Goal: Information Seeking & Learning: Learn about a topic

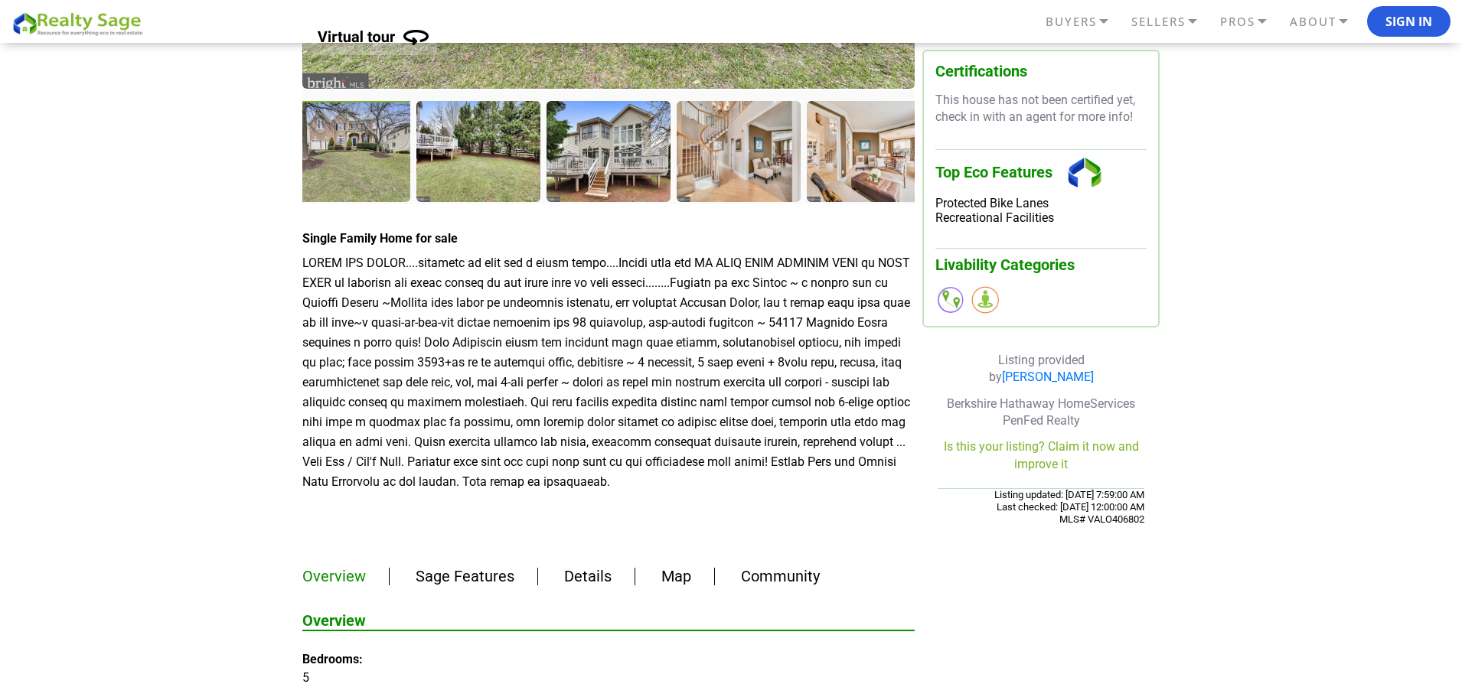
scroll to position [689, 0]
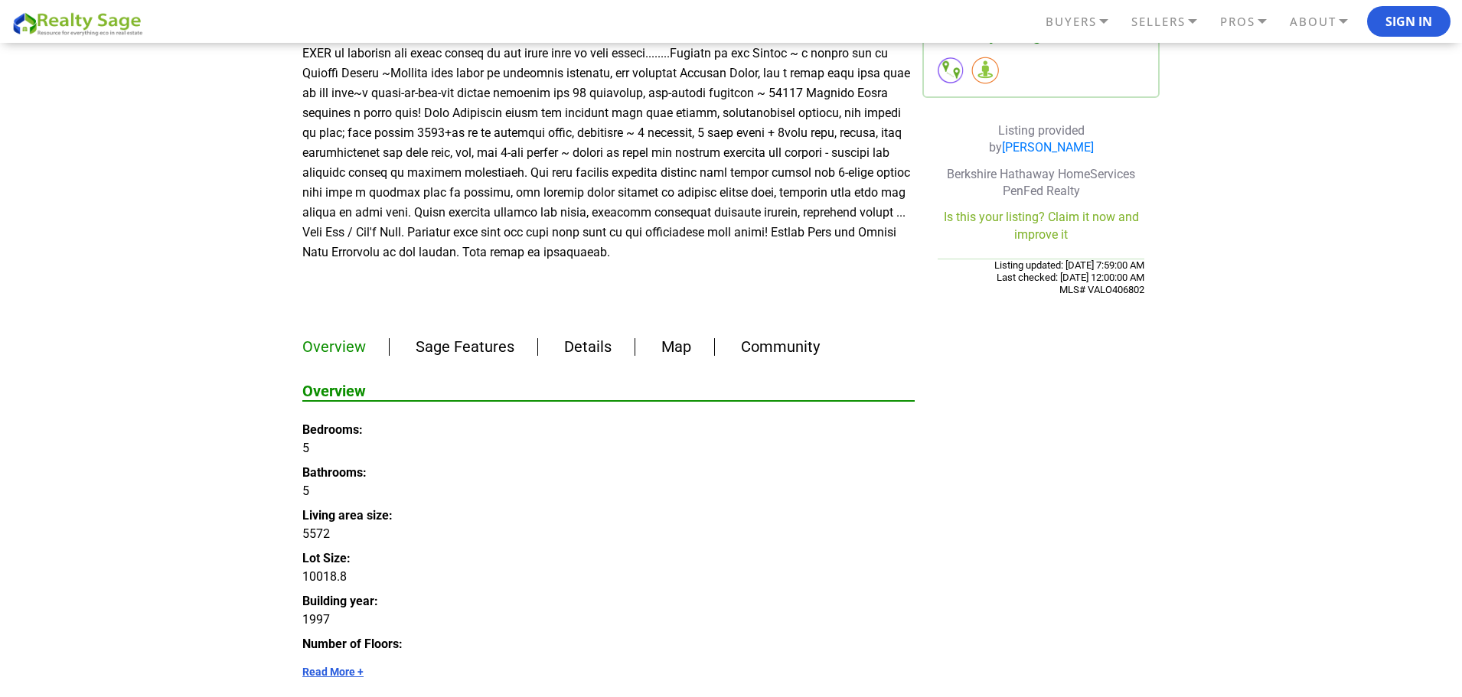
click at [567, 338] on link "Details" at bounding box center [587, 347] width 47 height 18
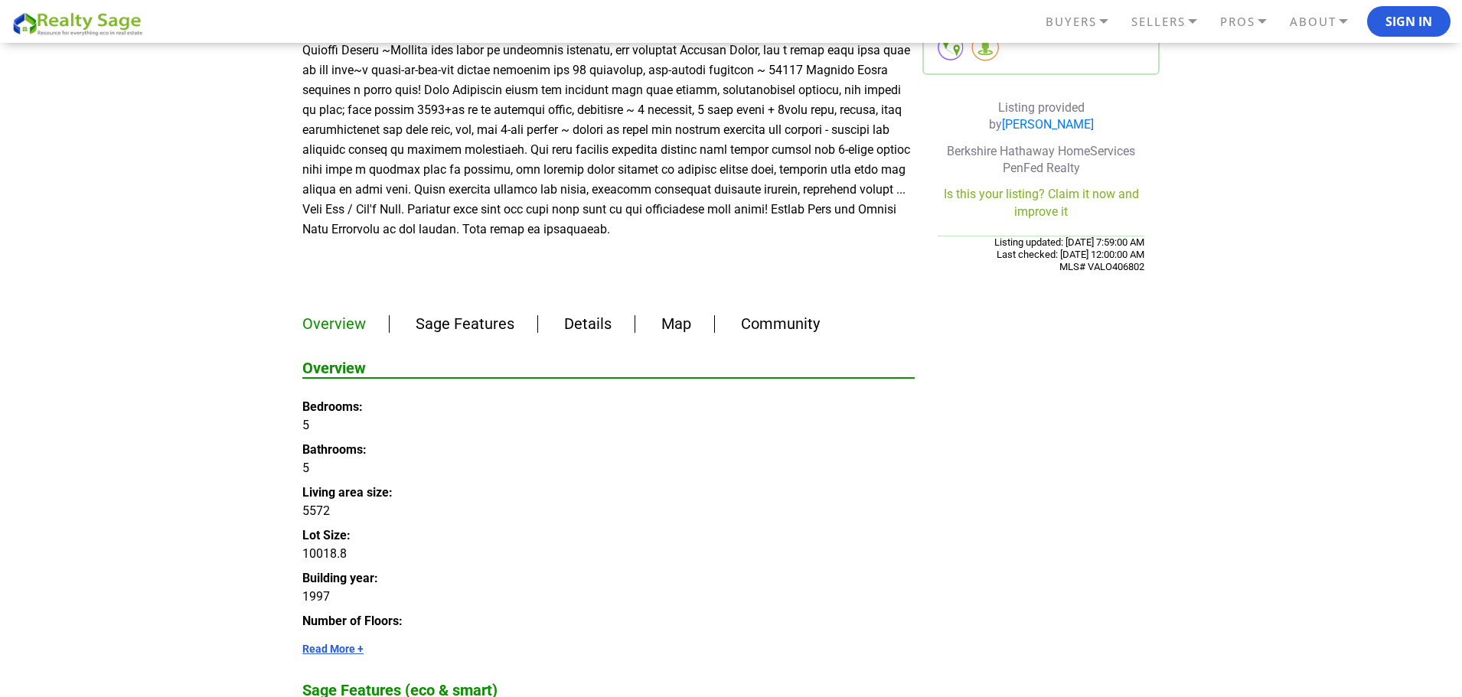
scroll to position [406, 0]
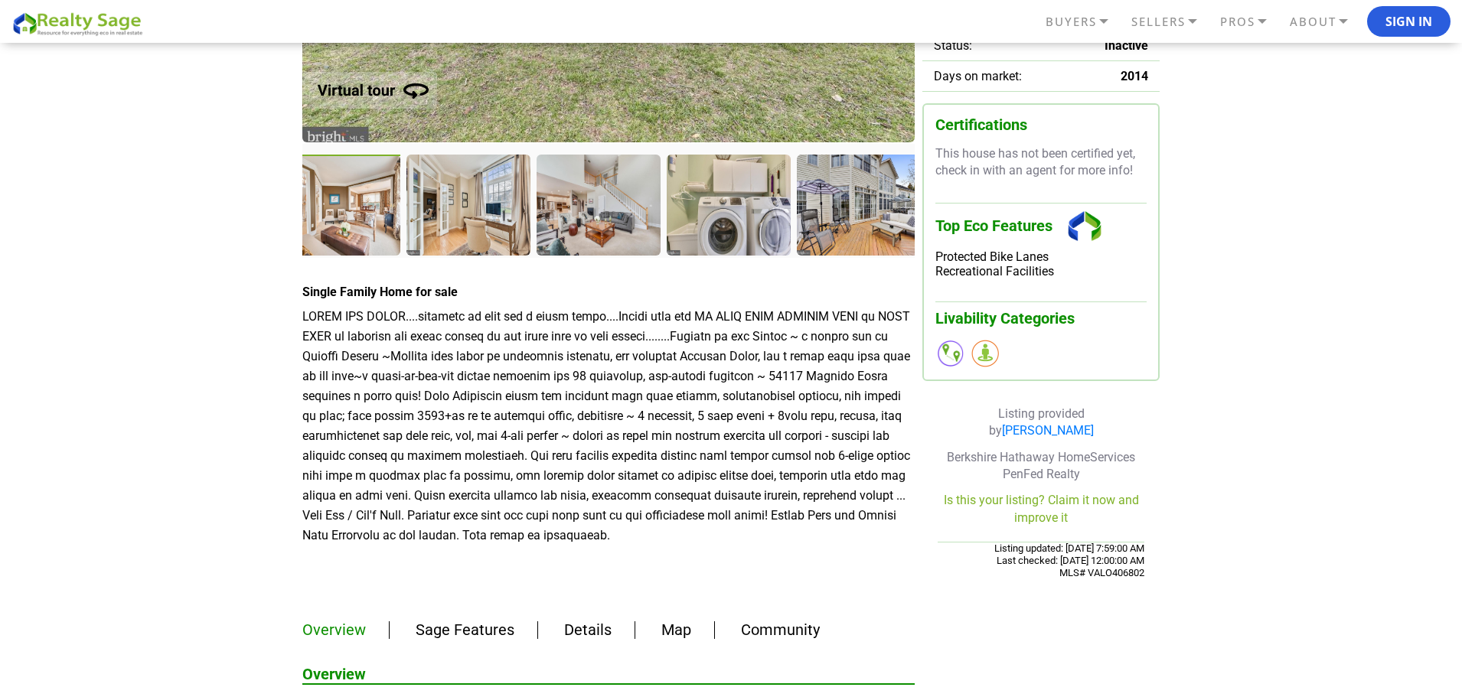
drag, startPoint x: 865, startPoint y: 204, endPoint x: 334, endPoint y: 250, distance: 532.5
click at [334, 250] on div at bounding box center [339, 207] width 127 height 104
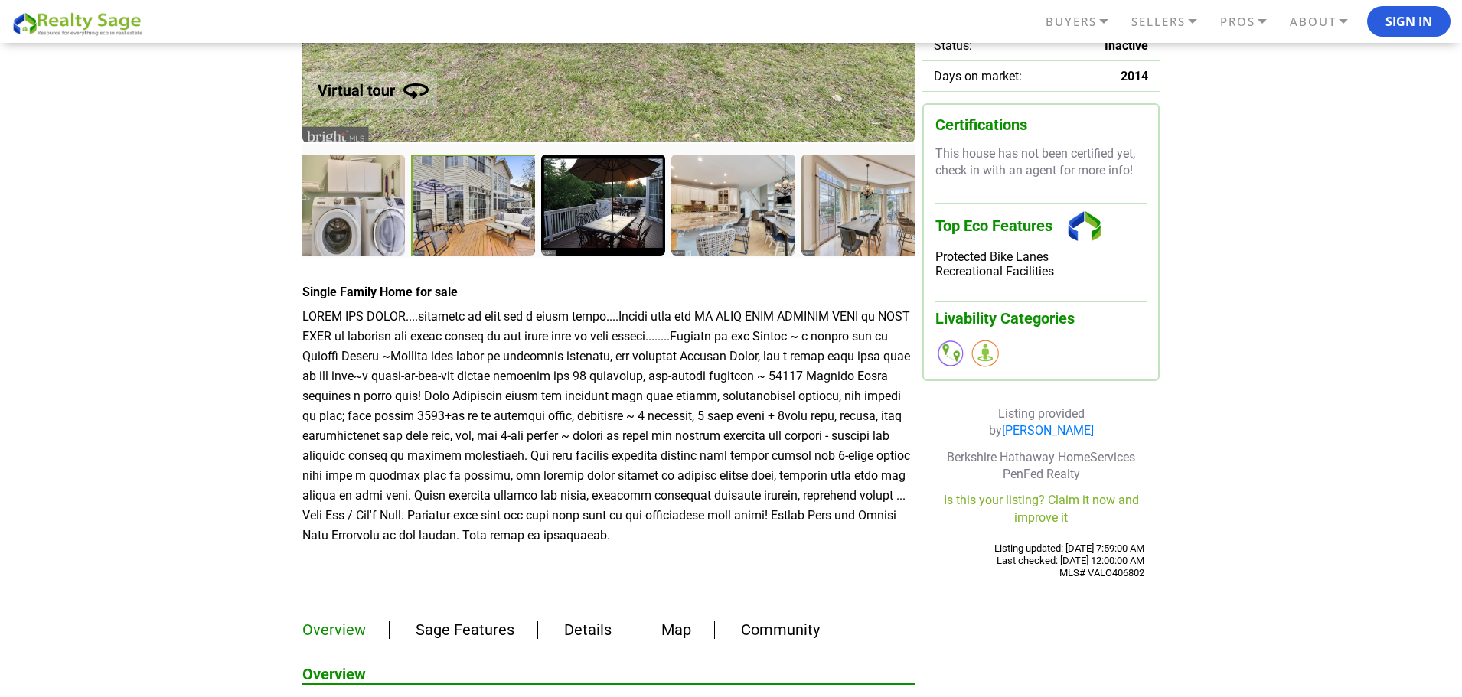
drag, startPoint x: 769, startPoint y: 200, endPoint x: 458, endPoint y: 234, distance: 312.7
click at [460, 234] on div at bounding box center [474, 207] width 127 height 104
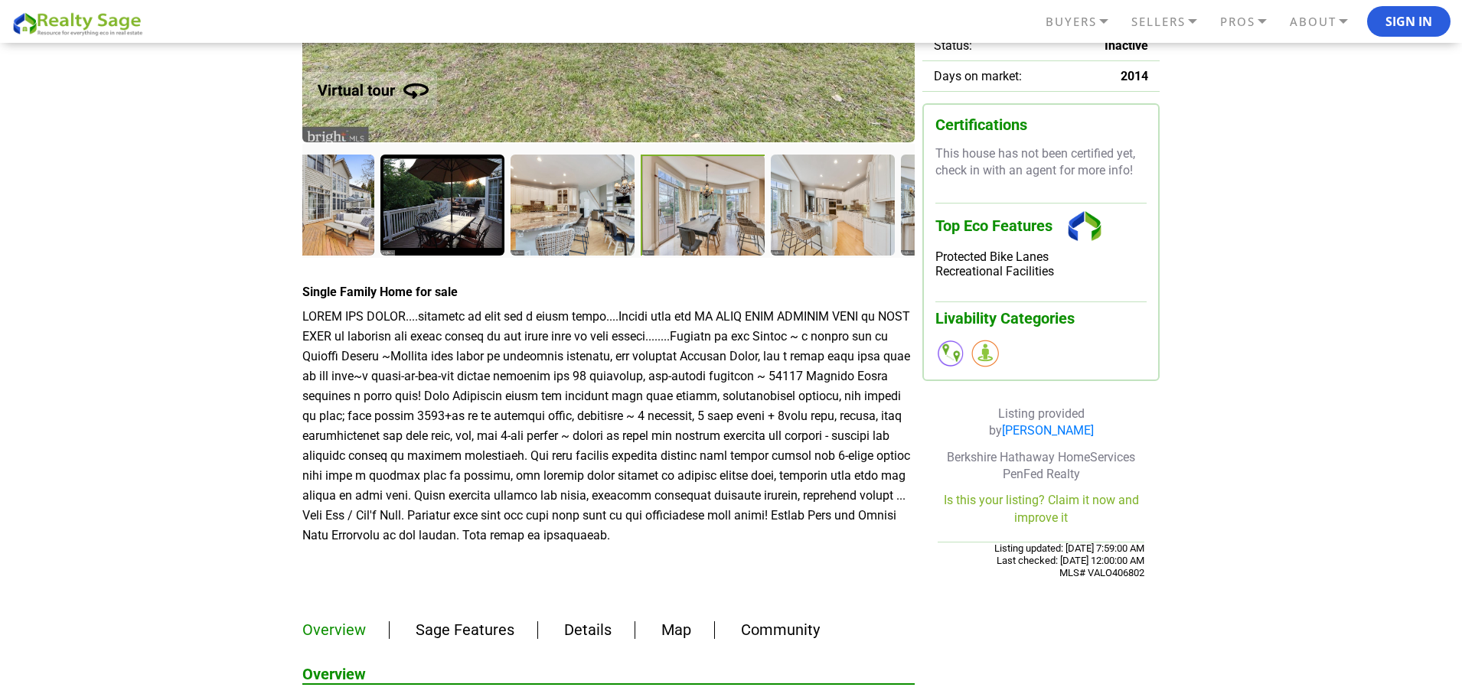
drag, startPoint x: 785, startPoint y: 200, endPoint x: 749, endPoint y: 199, distance: 36.0
click at [749, 199] on div at bounding box center [704, 207] width 127 height 104
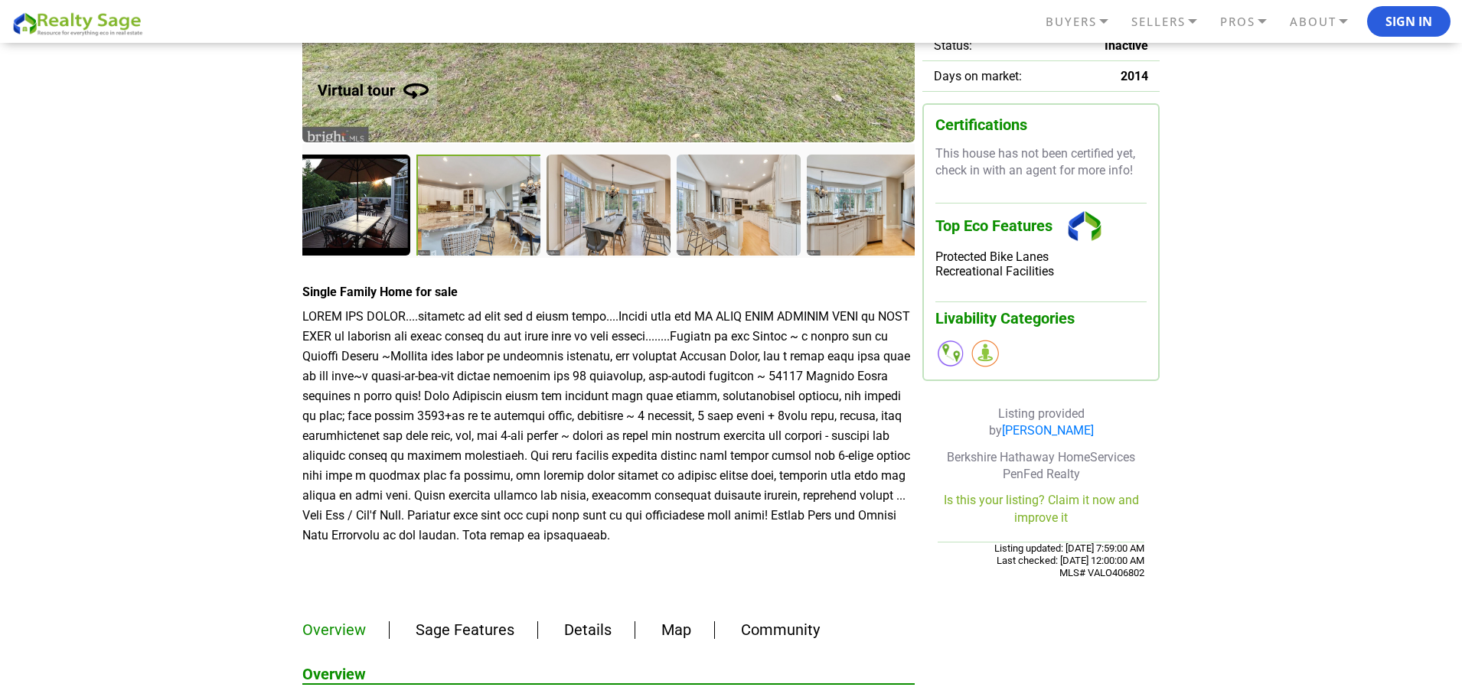
click at [460, 213] on div at bounding box center [479, 207] width 127 height 104
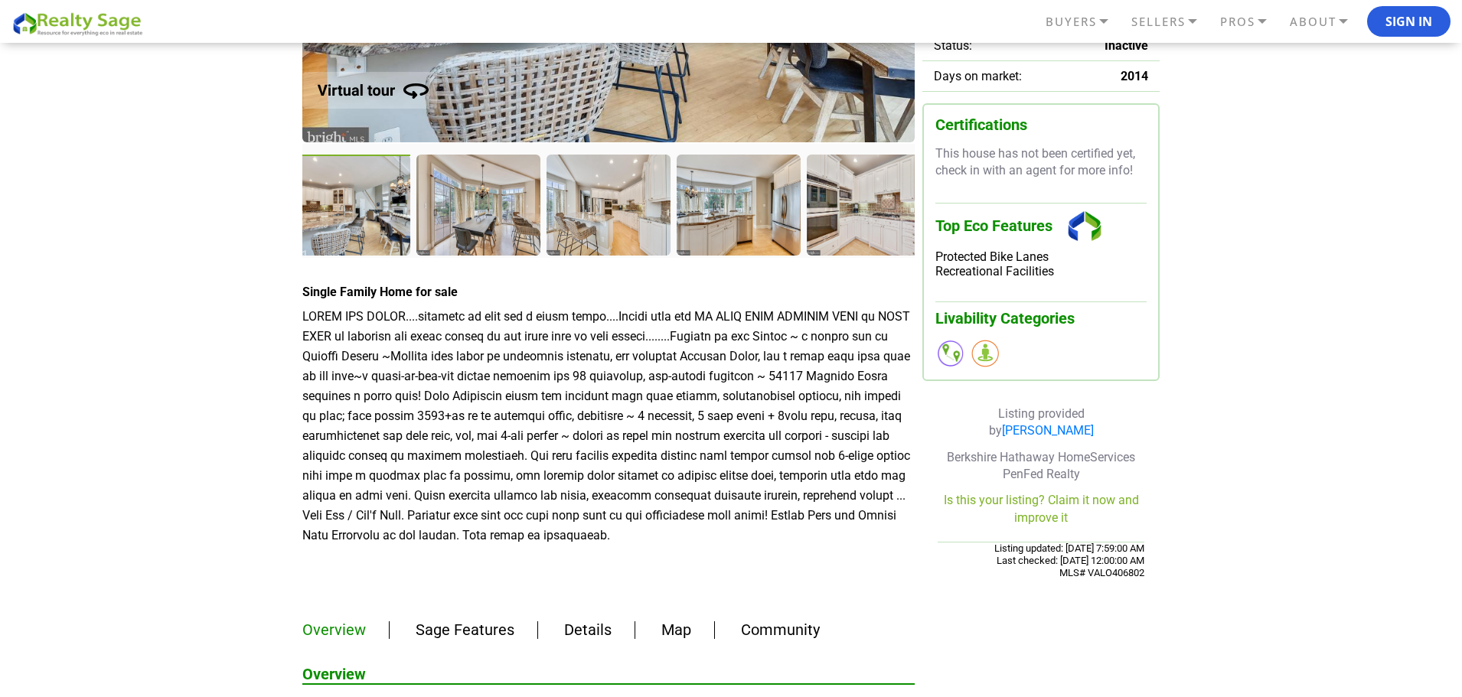
click at [597, 621] on link "Details" at bounding box center [587, 630] width 47 height 18
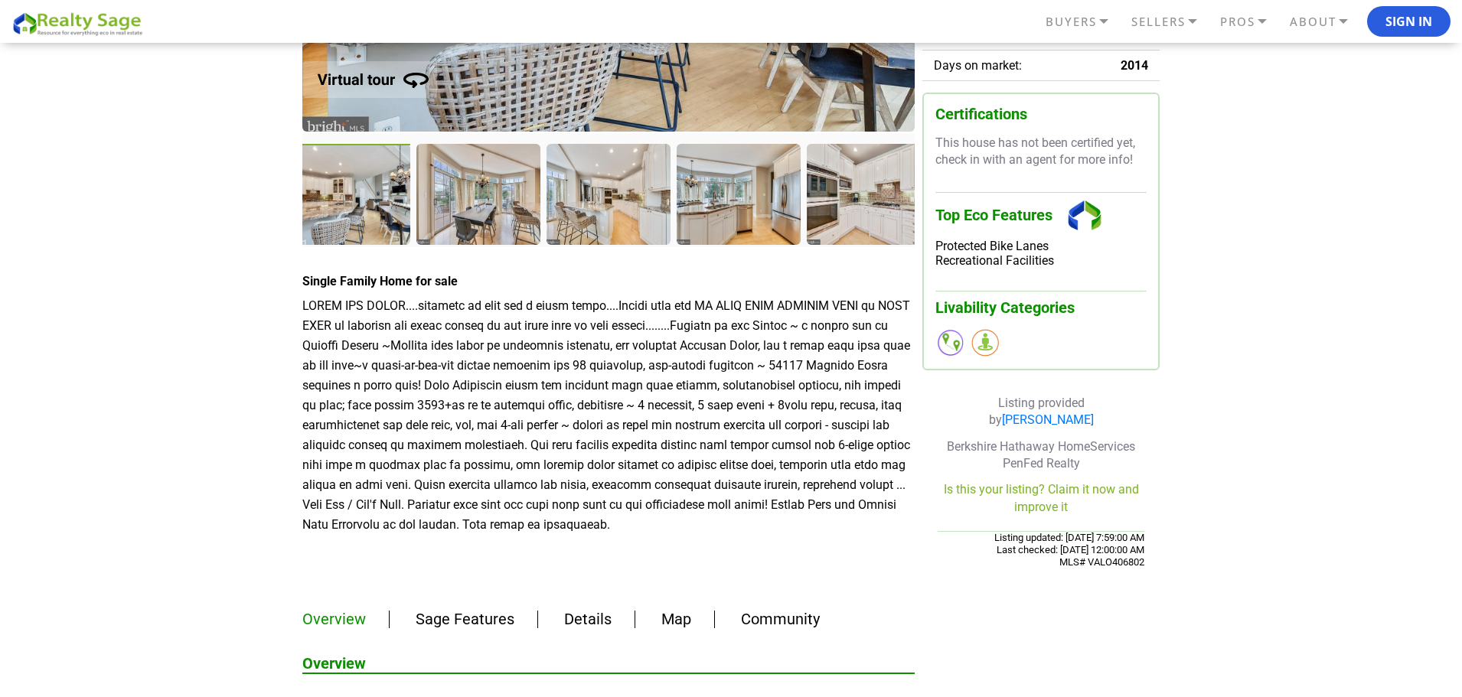
scroll to position [329, 0]
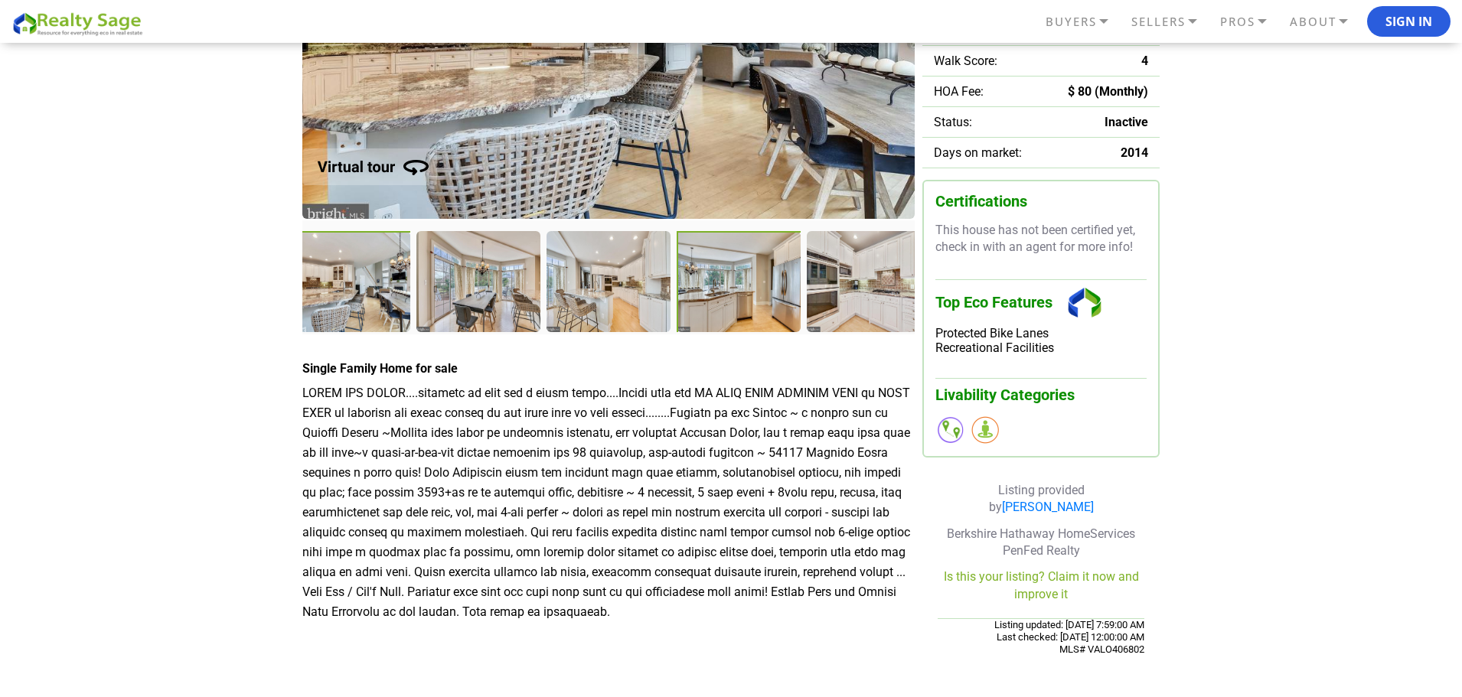
click at [717, 331] on div at bounding box center [740, 283] width 127 height 104
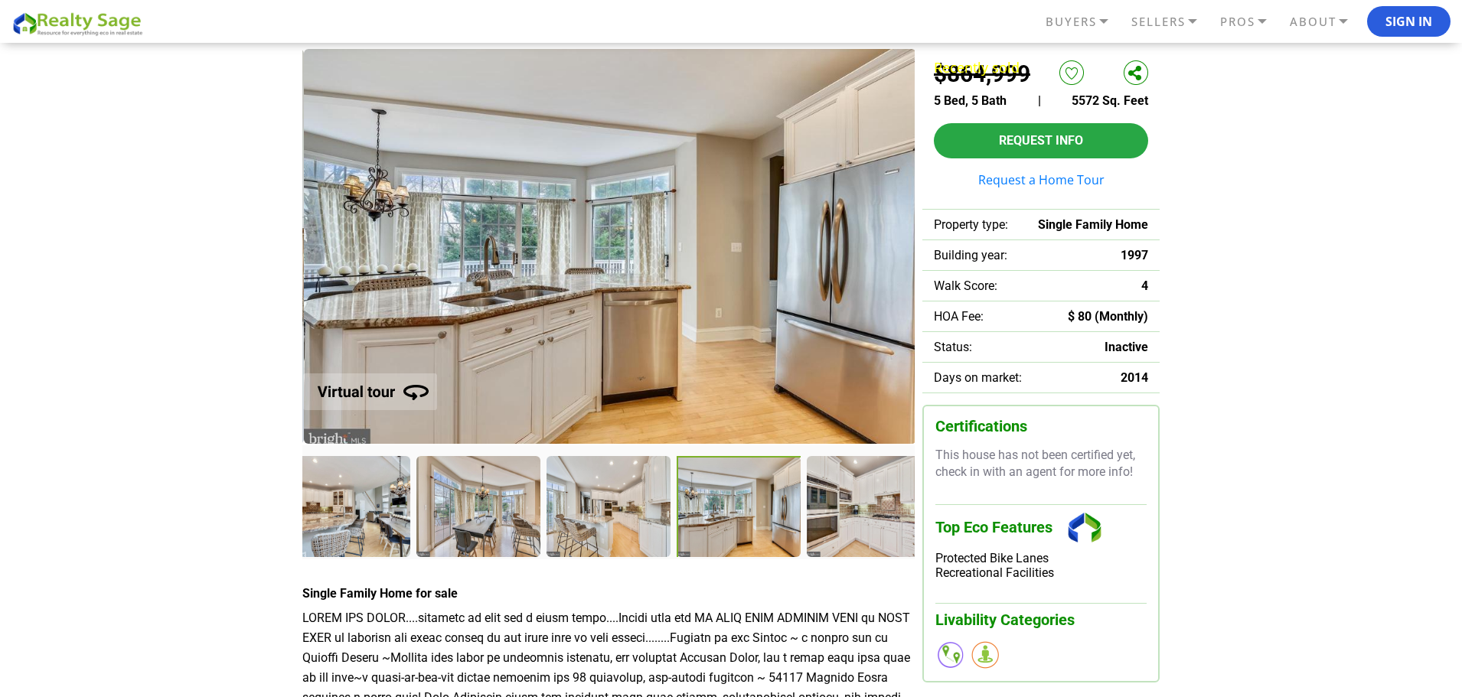
scroll to position [100, 0]
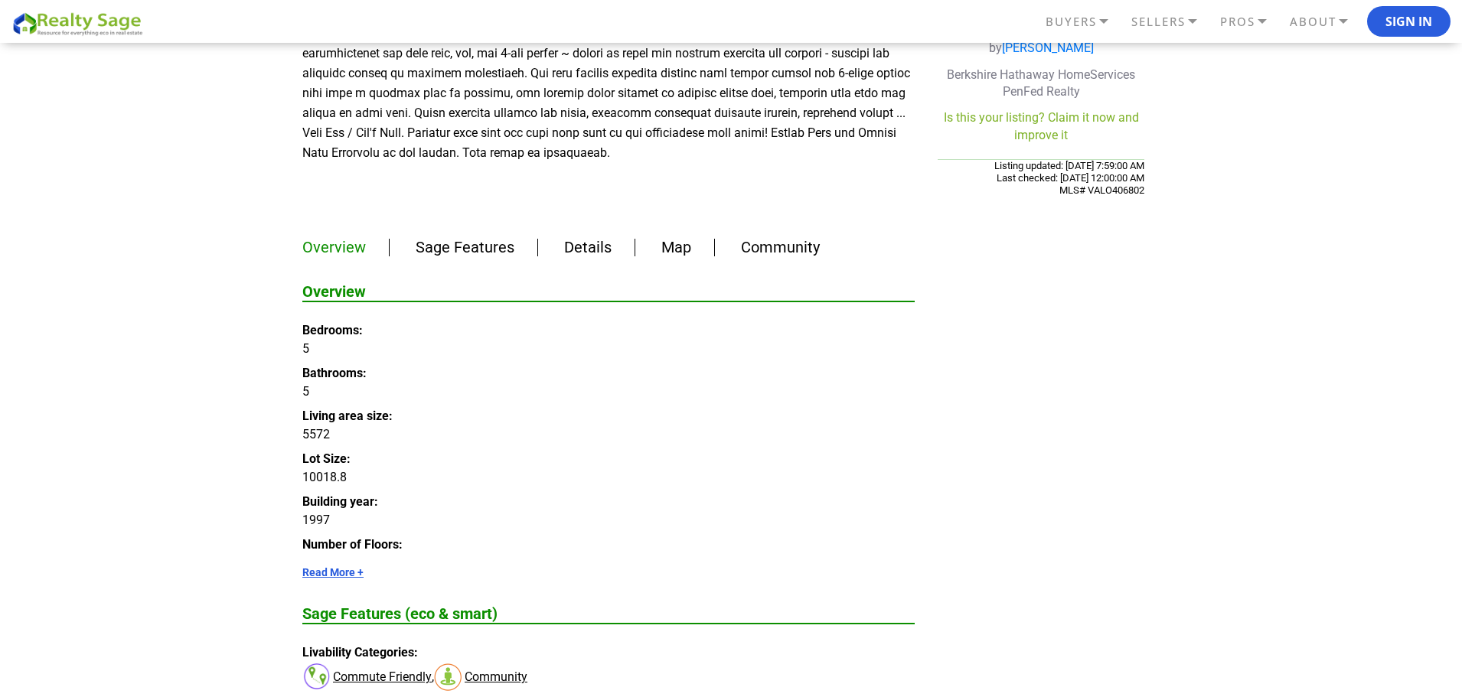
click at [680, 238] on link "Map" at bounding box center [676, 247] width 30 height 18
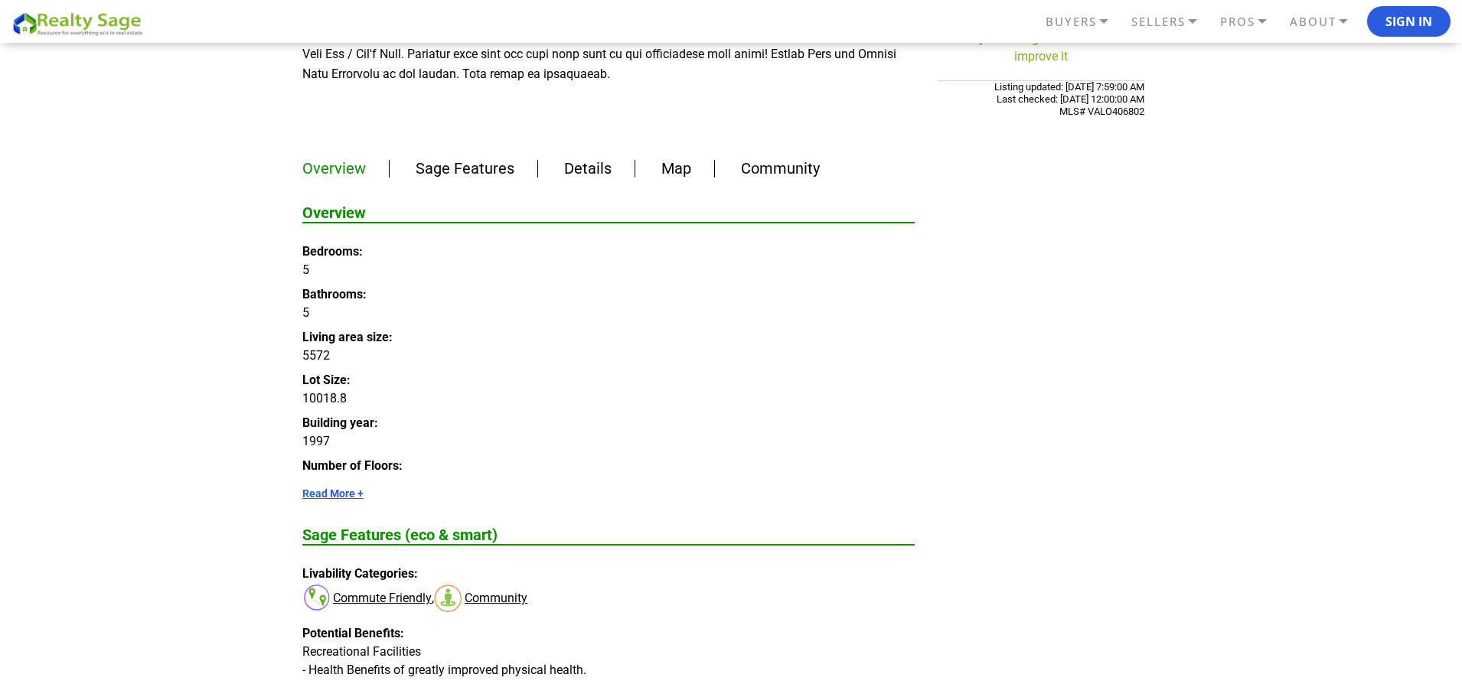
scroll to position [756, 0]
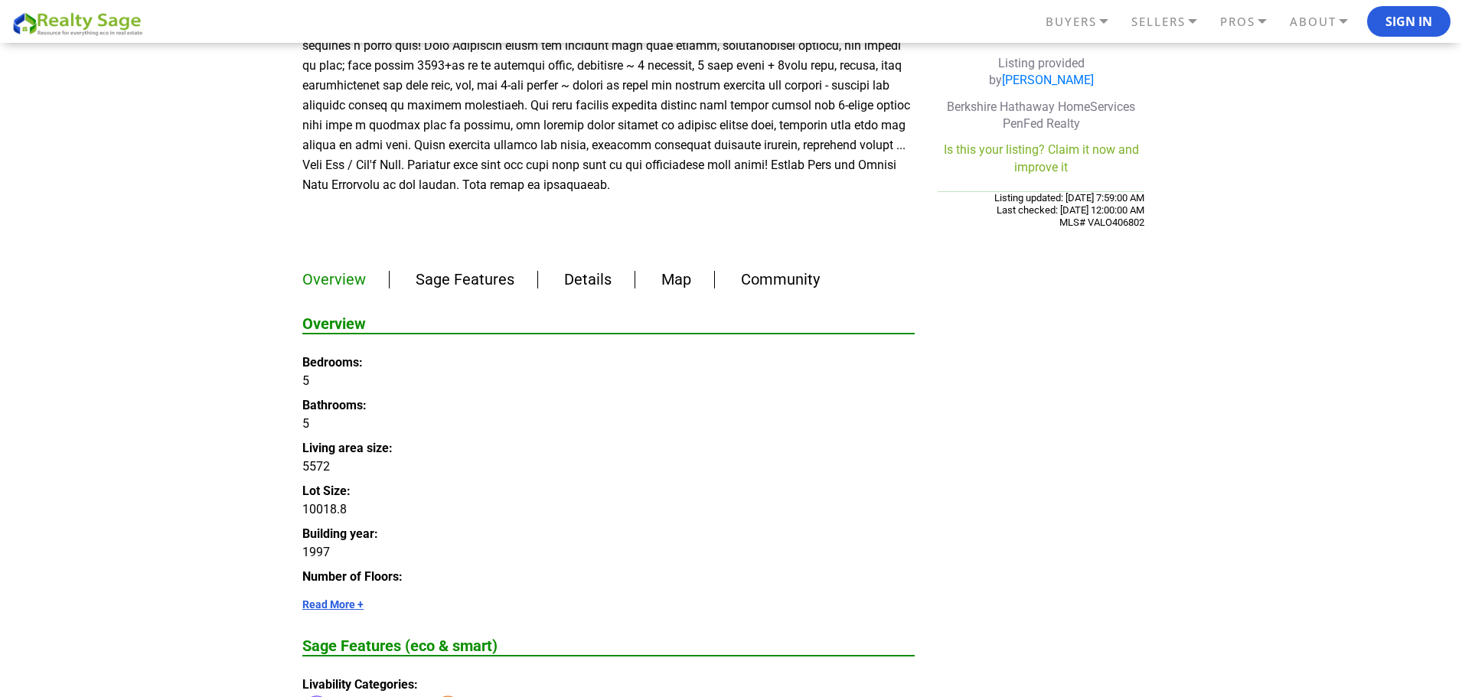
click at [580, 270] on link "Details" at bounding box center [587, 279] width 47 height 18
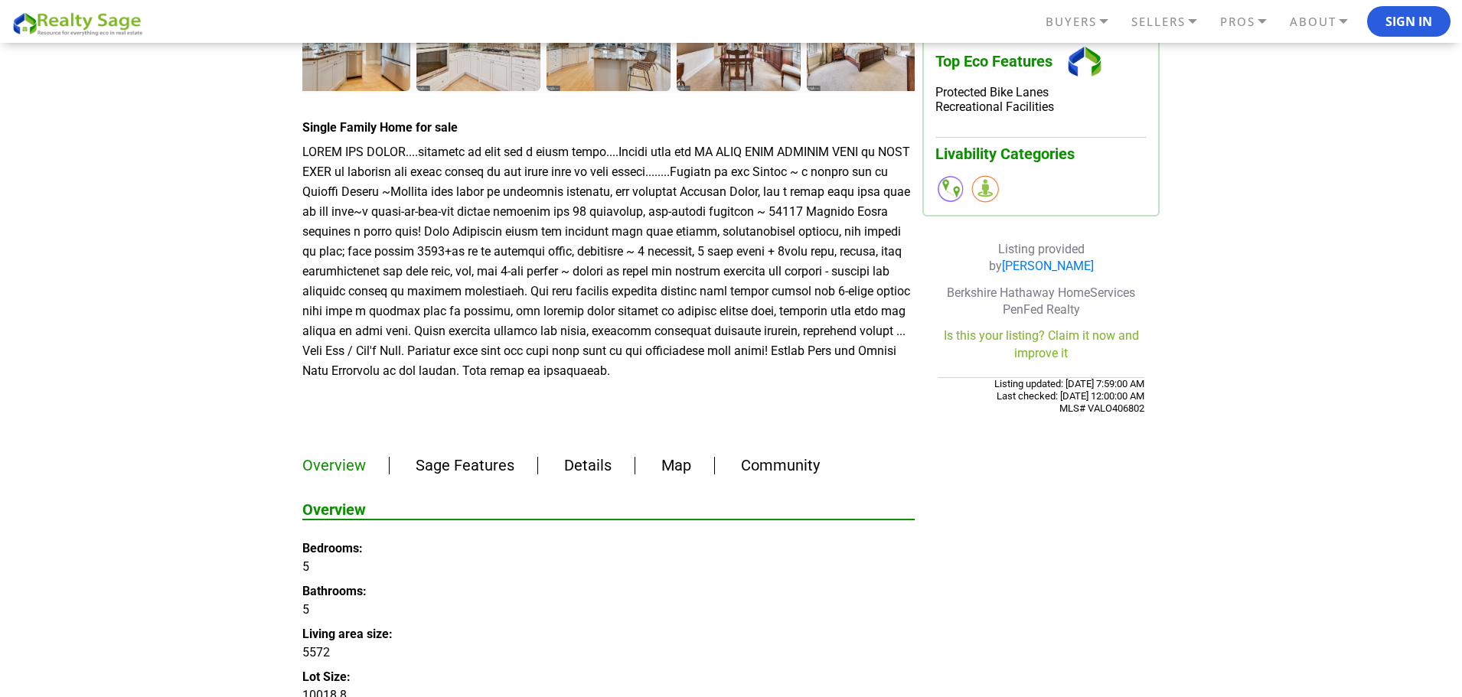
scroll to position [612, 0]
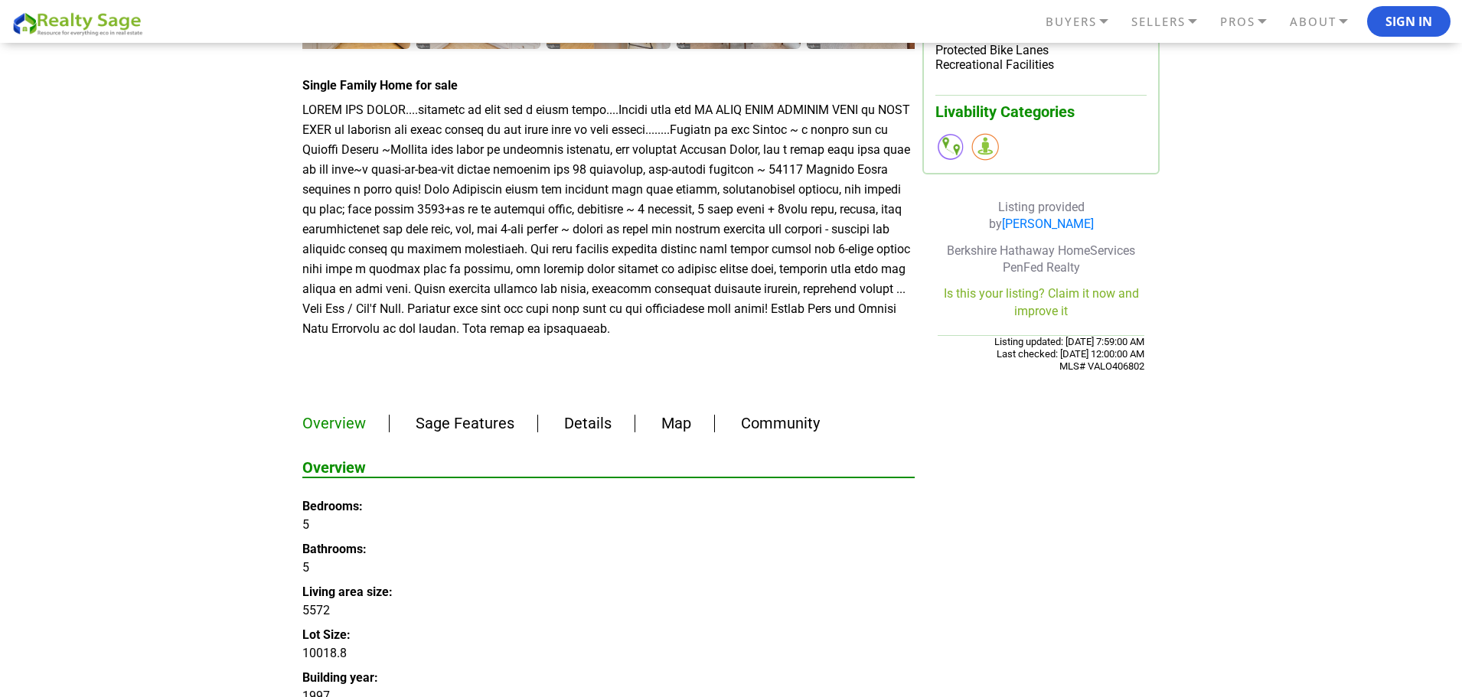
click at [680, 414] on link "Map" at bounding box center [676, 423] width 30 height 18
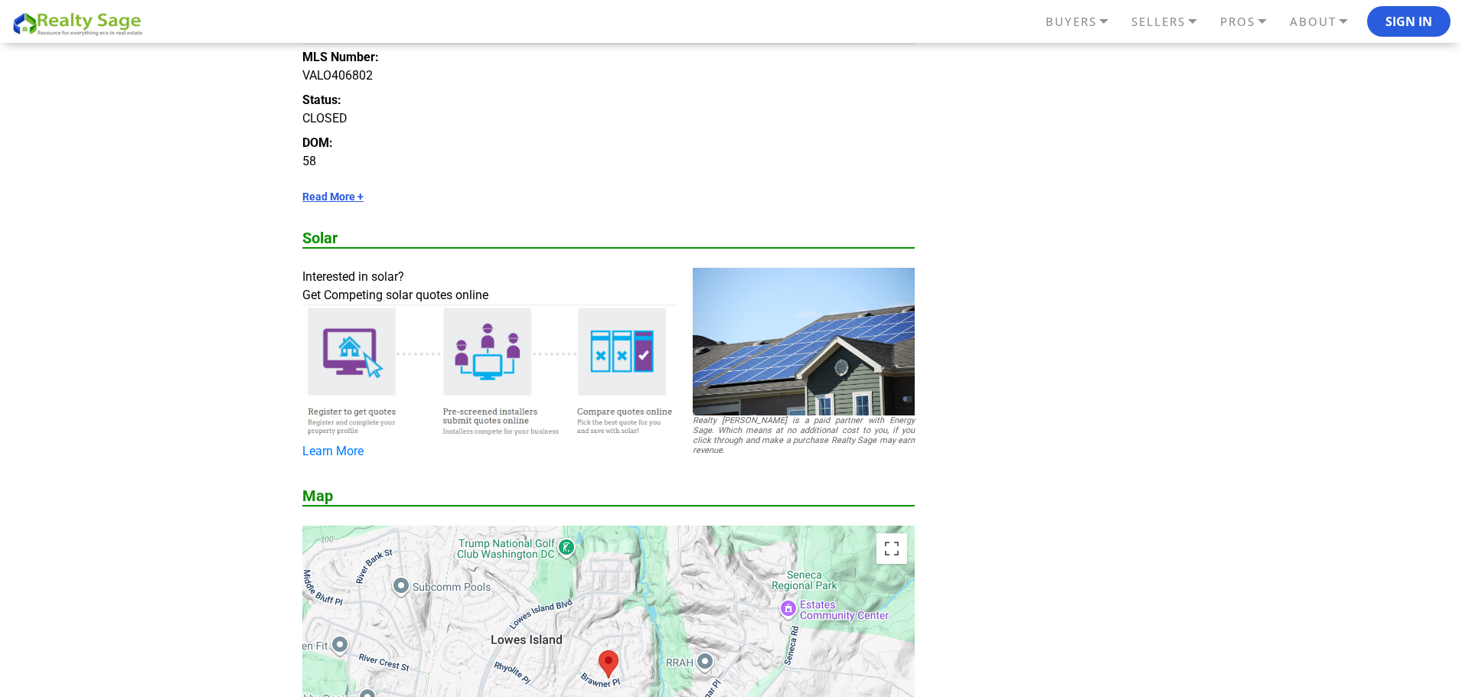
scroll to position [1522, 0]
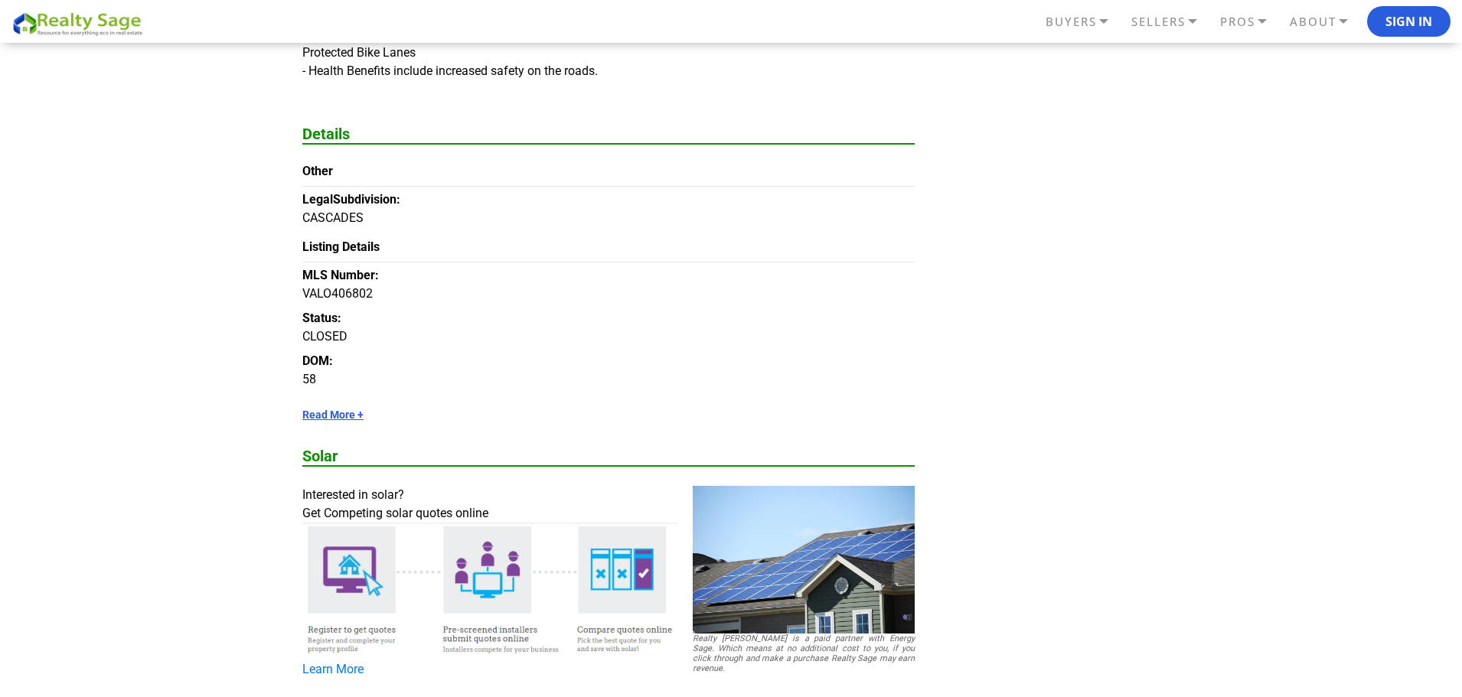
click at [316, 409] on link "Read More +" at bounding box center [608, 415] width 612 height 12
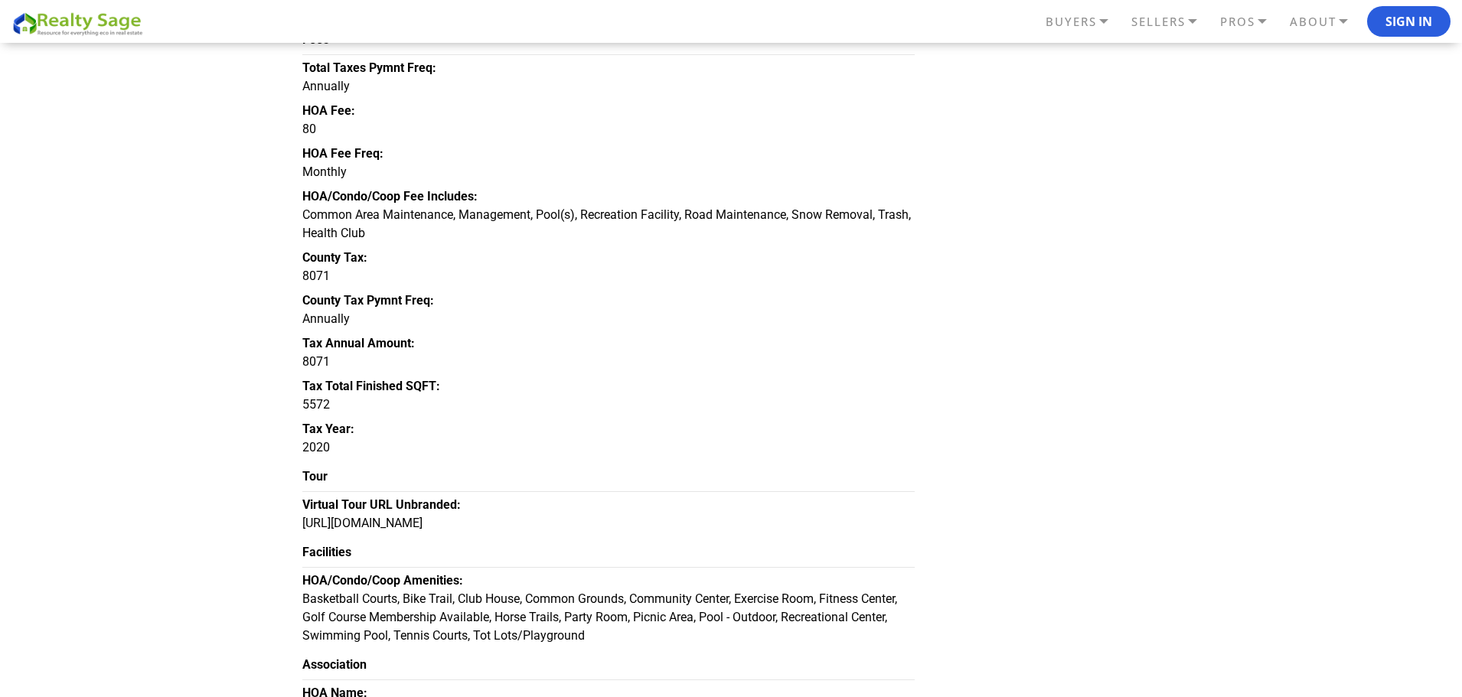
scroll to position [2364, 0]
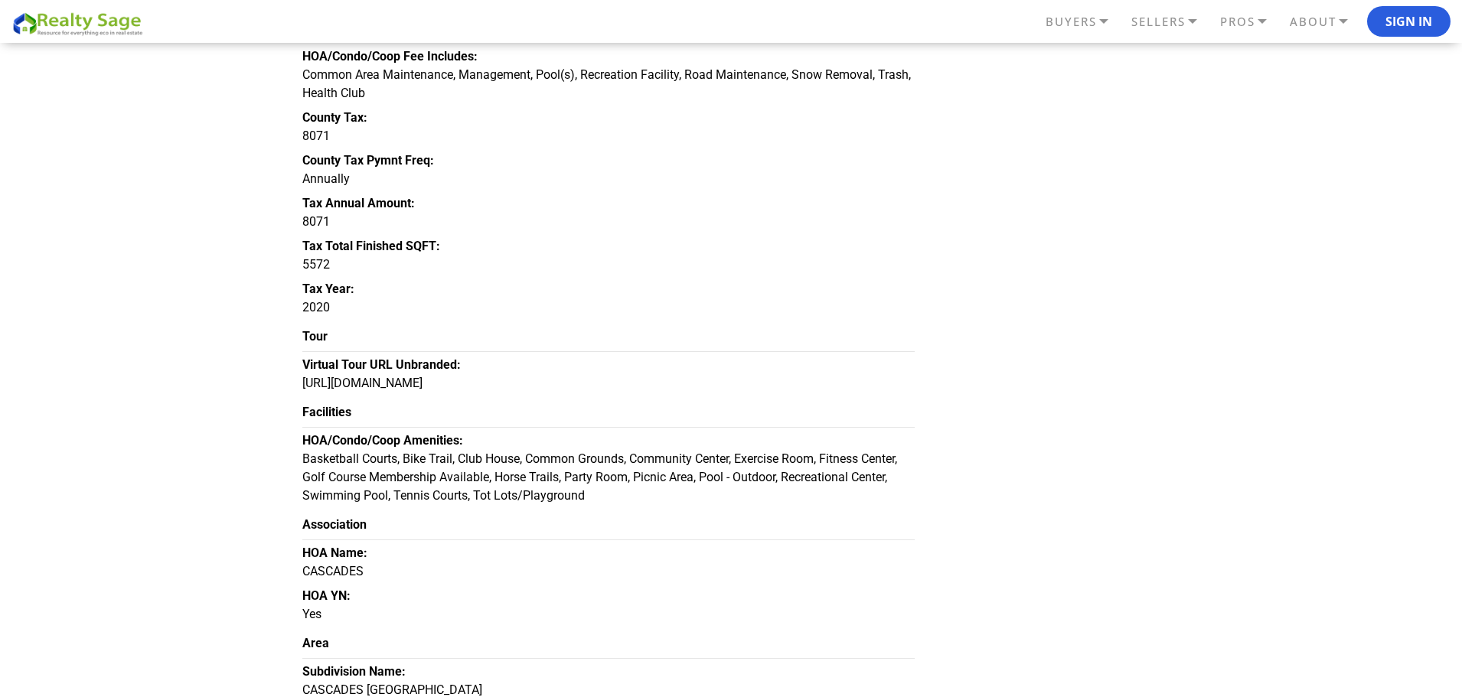
drag, startPoint x: 571, startPoint y: 364, endPoint x: 299, endPoint y: 361, distance: 271.7
copy dd "[URL][DOMAIN_NAME]"
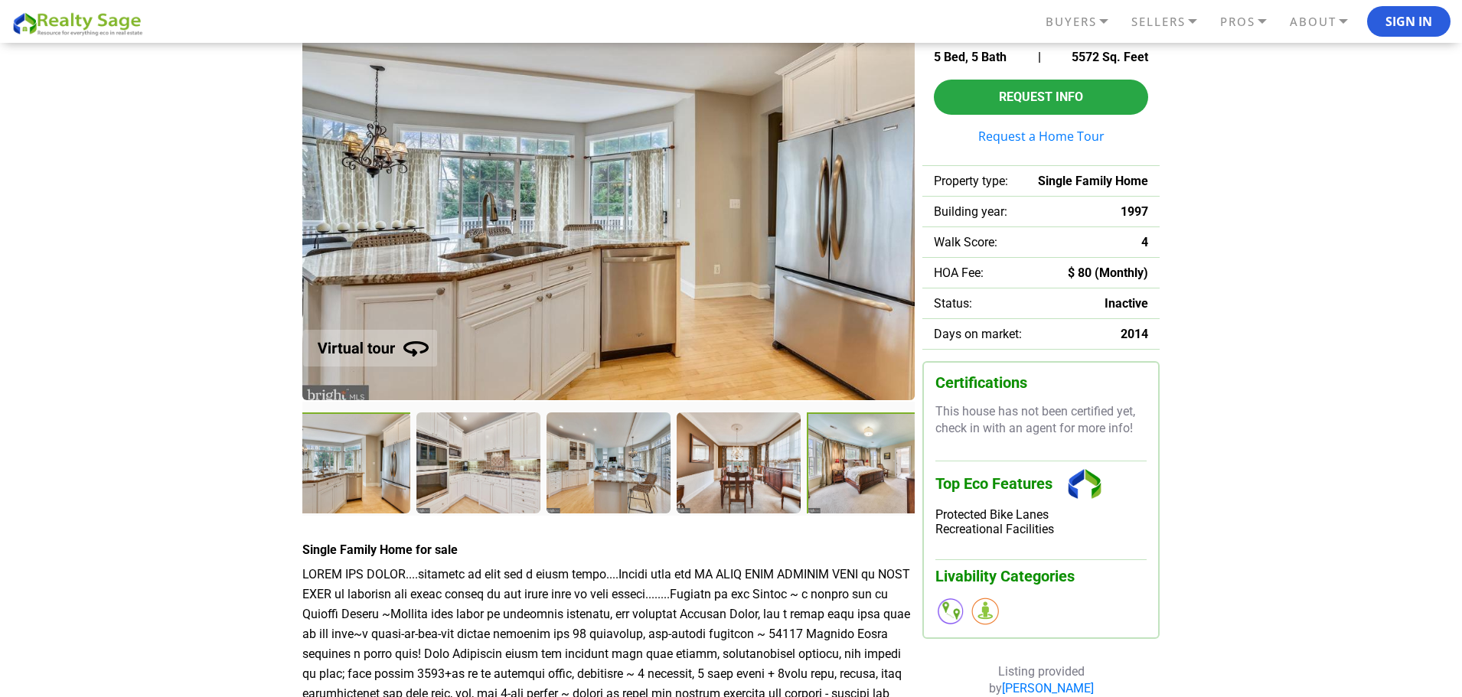
scroll to position [144, 0]
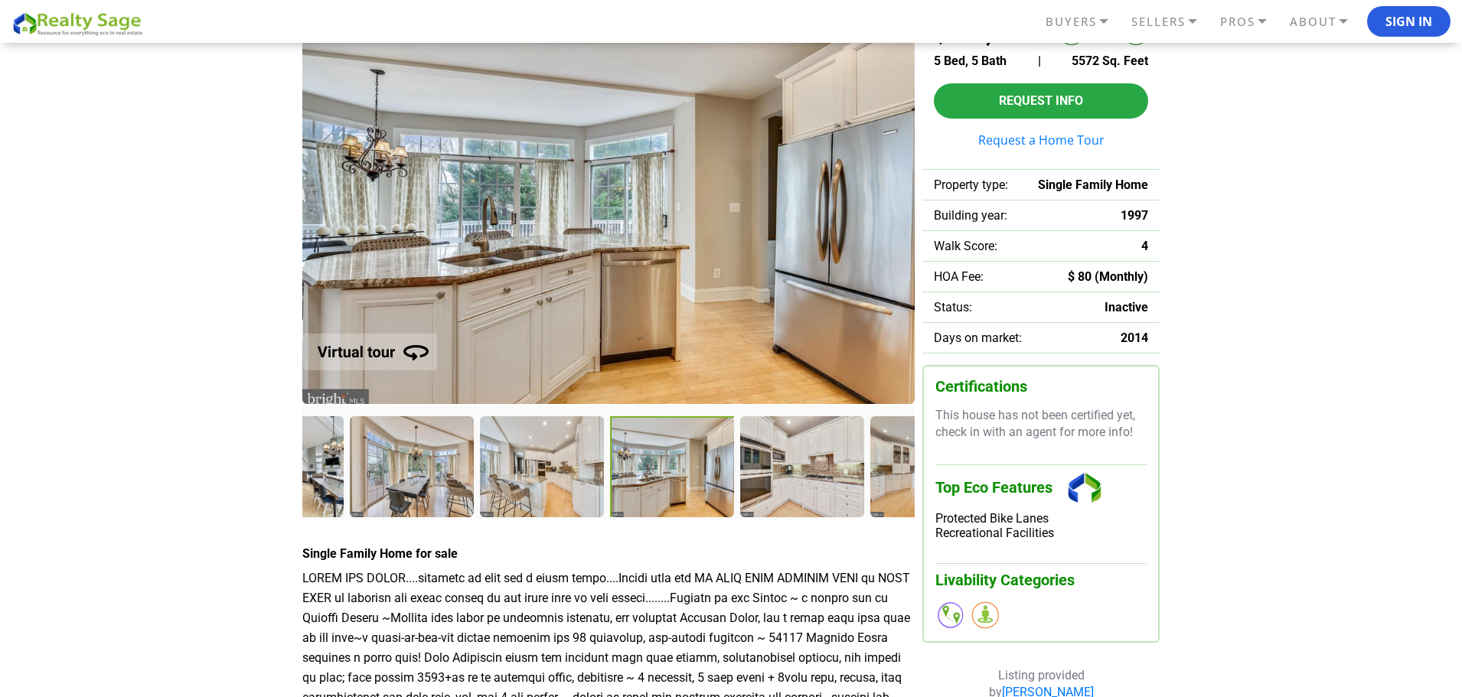
drag, startPoint x: 362, startPoint y: 460, endPoint x: 697, endPoint y: 481, distance: 335.1
click at [697, 481] on div at bounding box center [673, 468] width 127 height 104
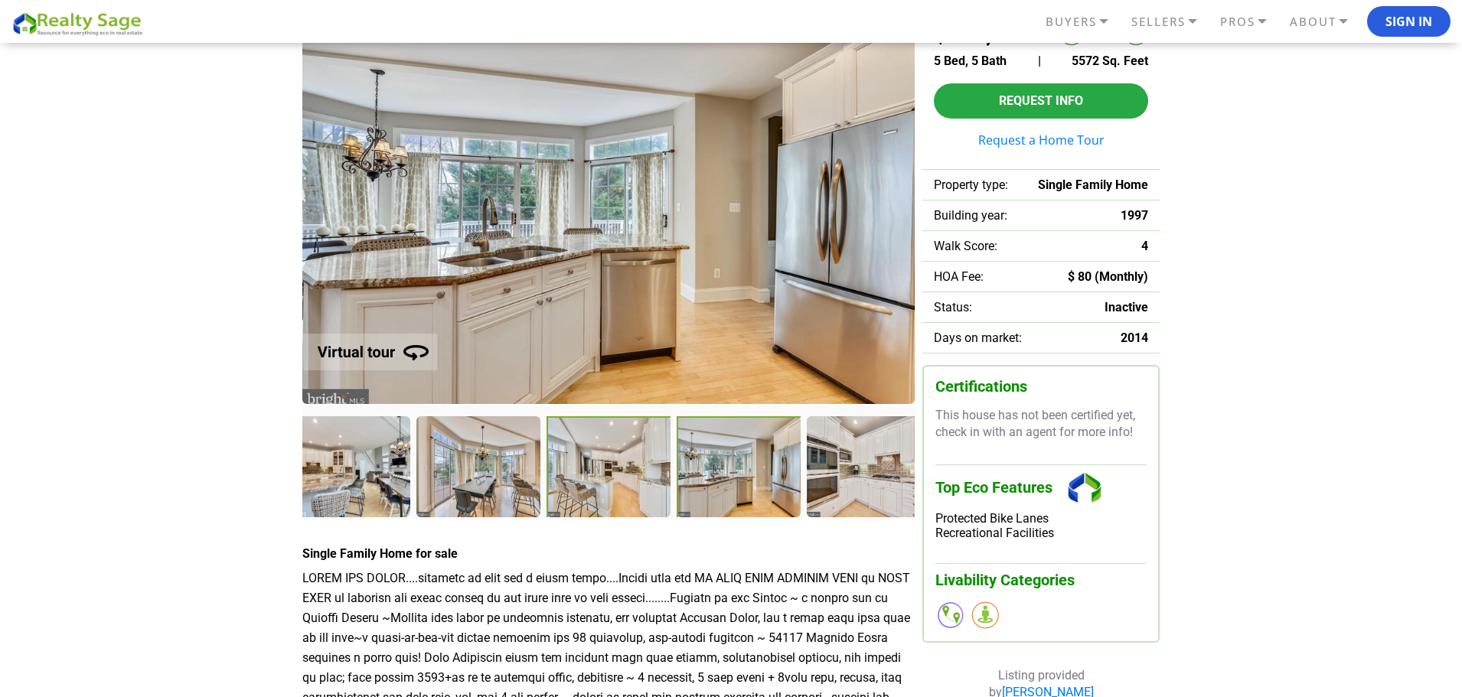
click at [629, 488] on div at bounding box center [610, 468] width 127 height 104
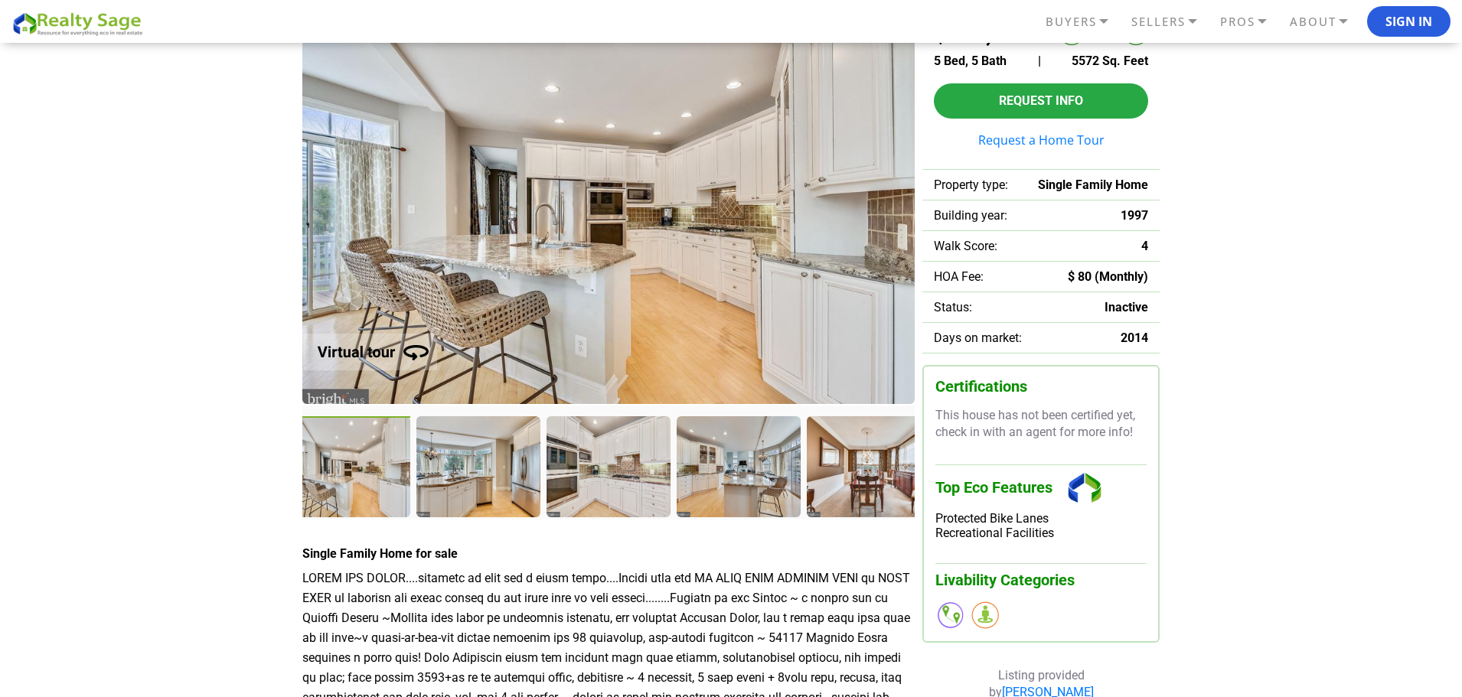
click at [644, 213] on img at bounding box center [608, 206] width 612 height 395
click at [502, 468] on div at bounding box center [479, 468] width 127 height 104
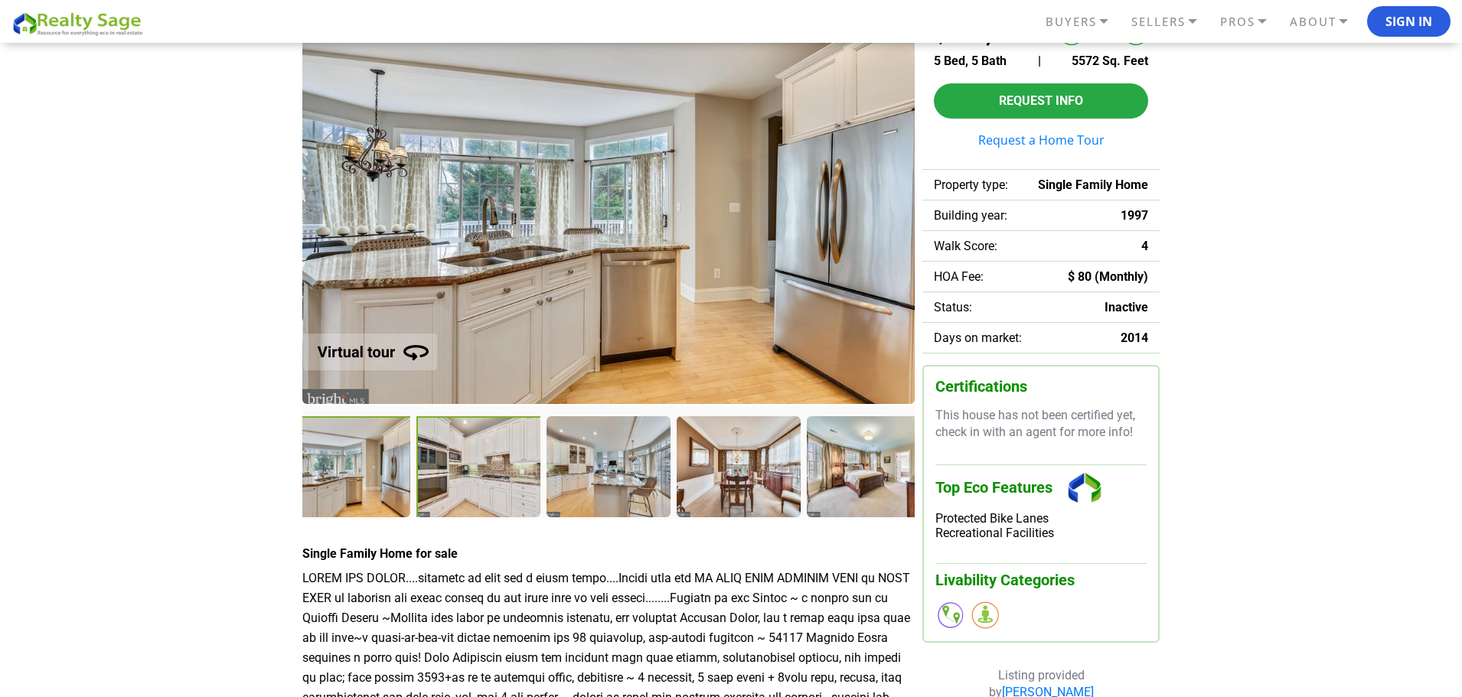
click at [506, 497] on div at bounding box center [479, 468] width 127 height 104
click at [498, 480] on div at bounding box center [479, 468] width 127 height 104
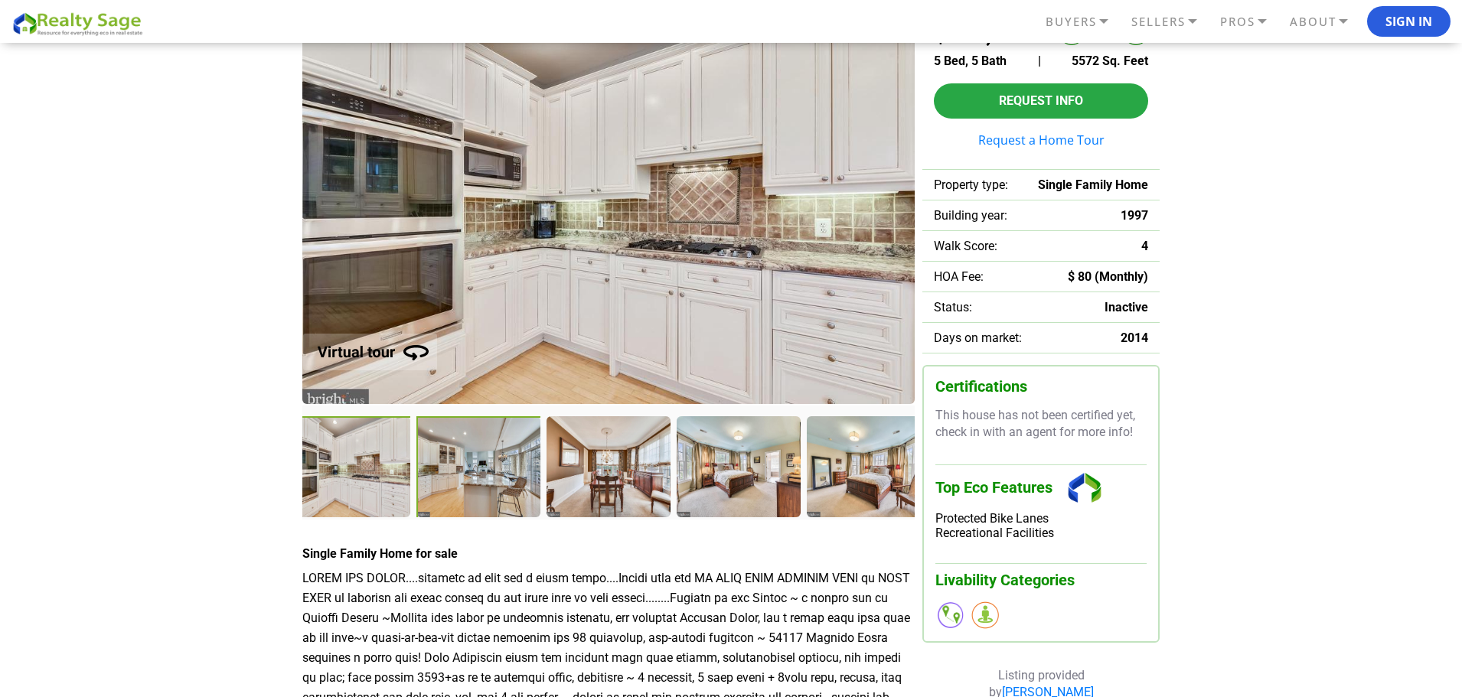
click at [488, 491] on div at bounding box center [479, 468] width 127 height 104
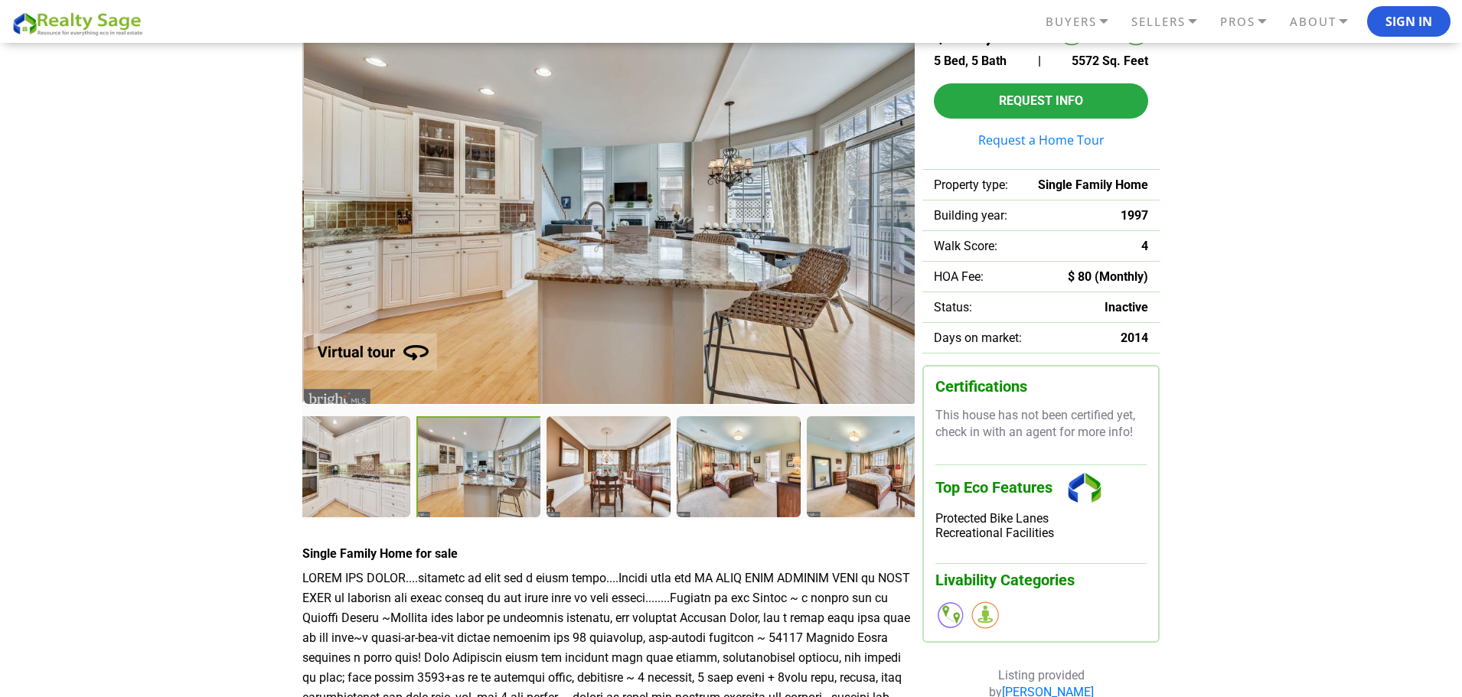
drag, startPoint x: 547, startPoint y: 348, endPoint x: 561, endPoint y: 286, distance: 63.7
click at [553, 329] on img at bounding box center [610, 206] width 612 height 395
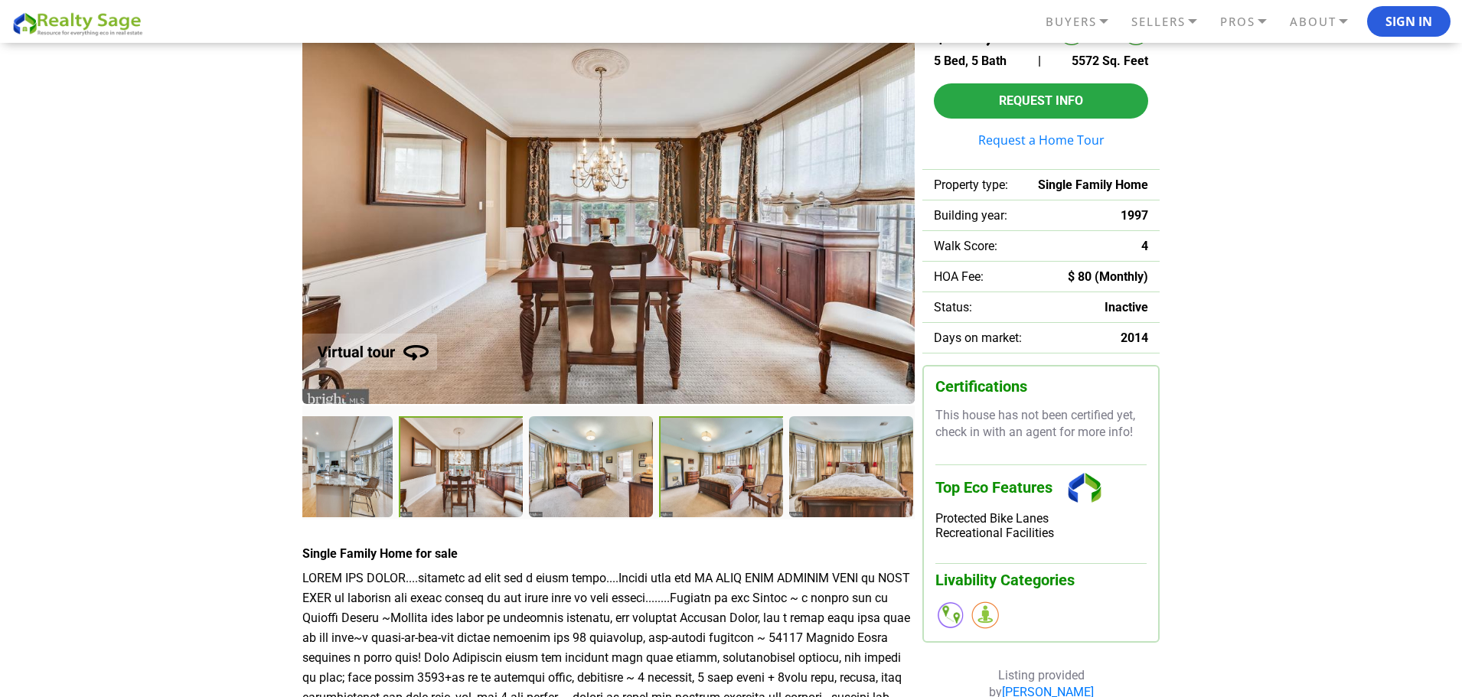
drag, startPoint x: 553, startPoint y: 496, endPoint x: 790, endPoint y: 481, distance: 237.8
click at [786, 481] on div at bounding box center [722, 468] width 127 height 104
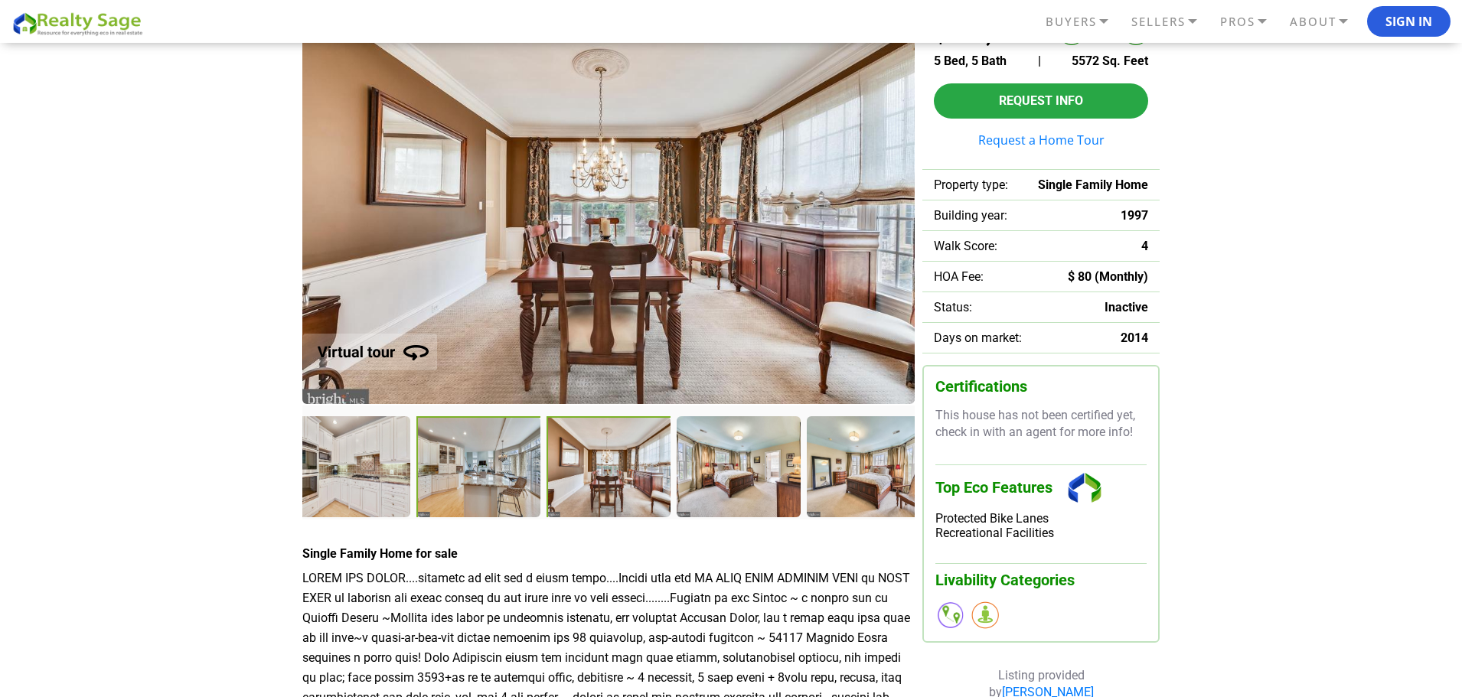
click at [488, 469] on div at bounding box center [479, 468] width 127 height 104
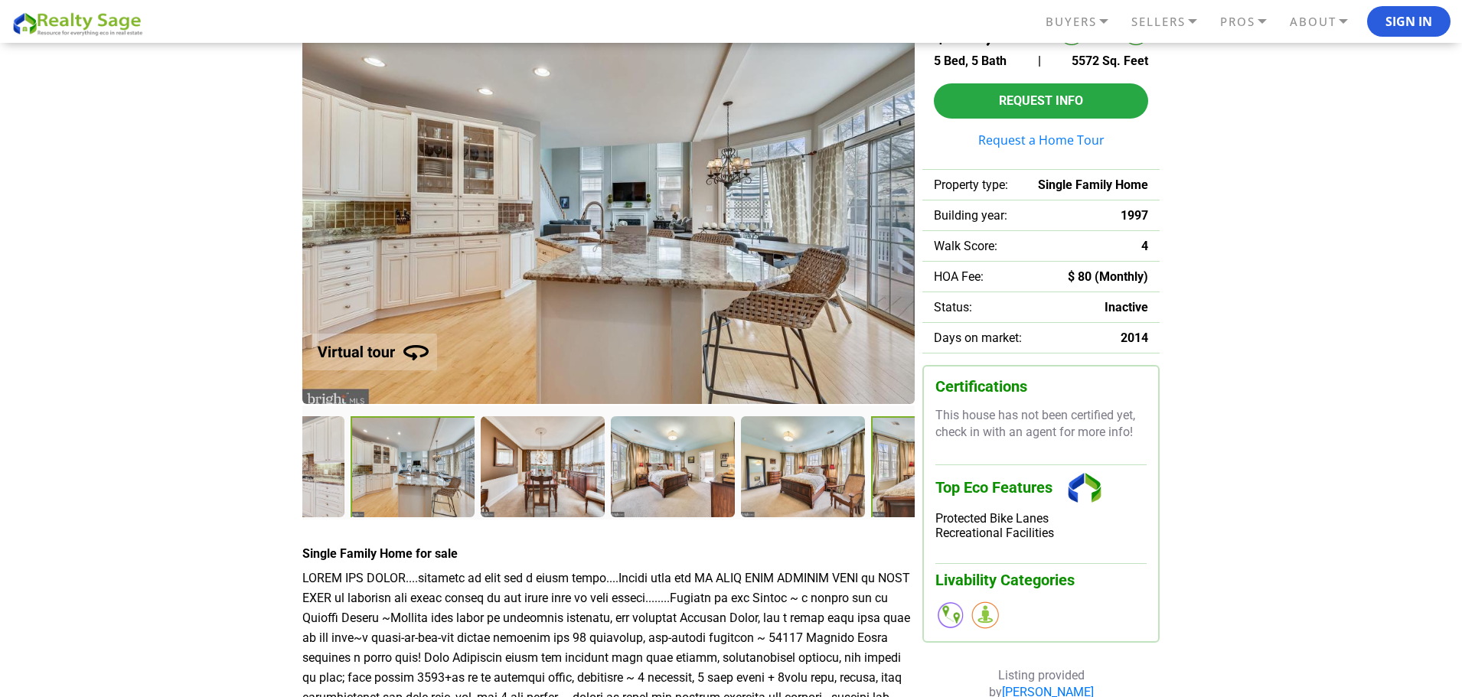
drag, startPoint x: 830, startPoint y: 478, endPoint x: 938, endPoint y: 448, distance: 112.2
click at [938, 448] on div "Recently sold | 4" at bounding box center [730, 432] width 857 height 847
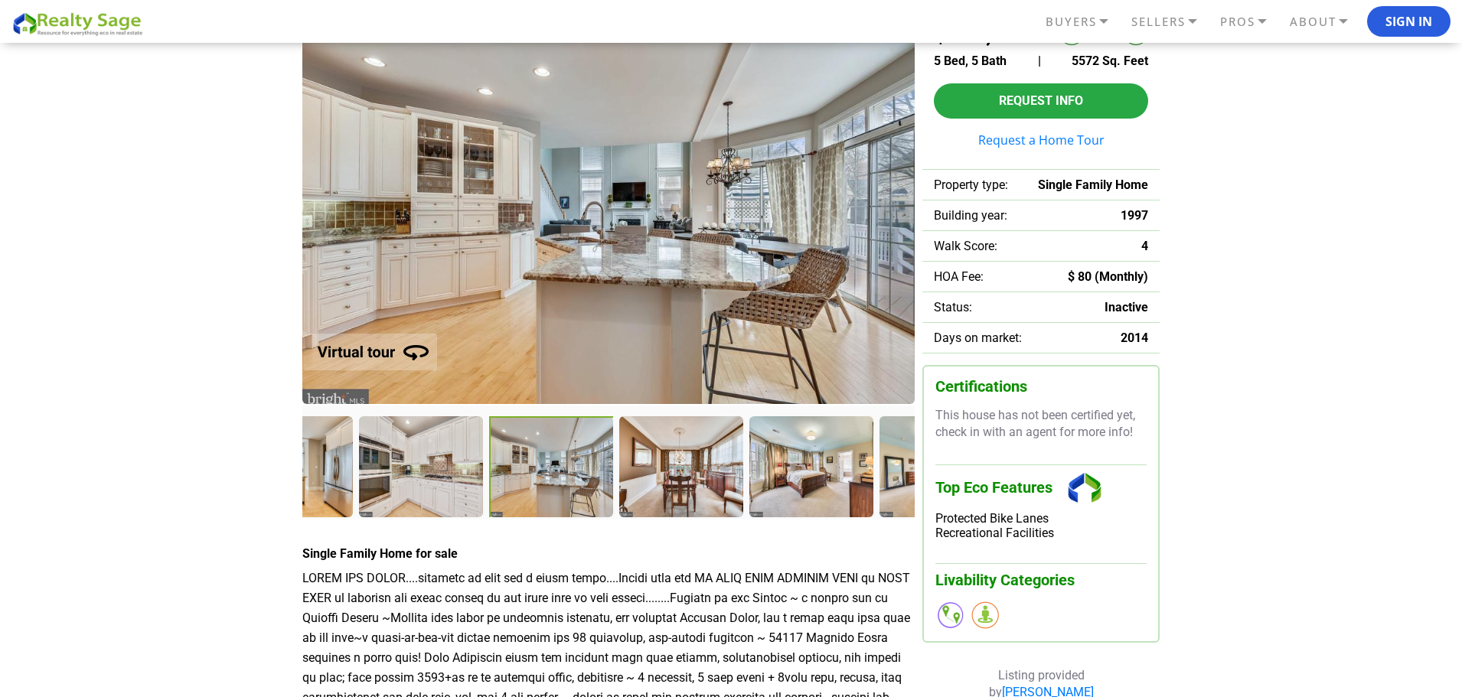
drag, startPoint x: 521, startPoint y: 464, endPoint x: 762, endPoint y: 439, distance: 241.7
click at [616, 439] on div at bounding box center [552, 468] width 127 height 104
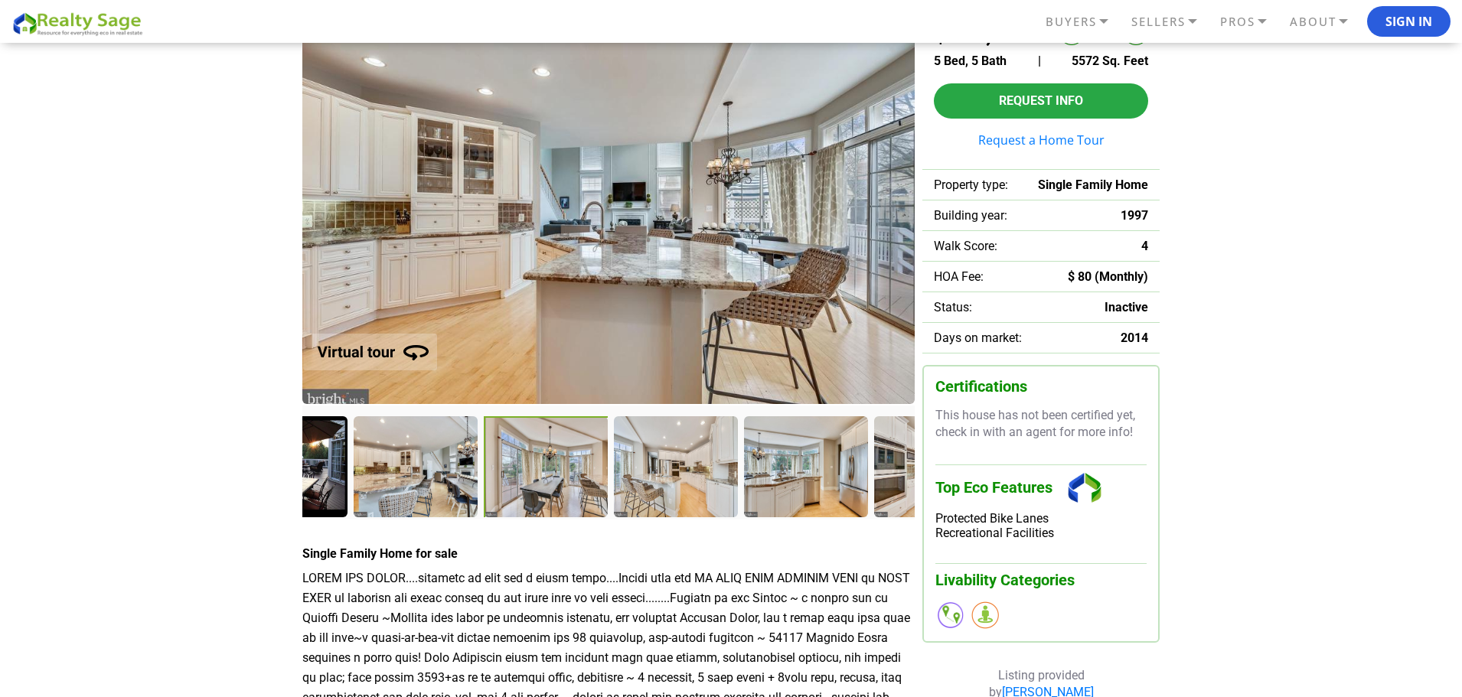
drag, startPoint x: 458, startPoint y: 455, endPoint x: 614, endPoint y: 448, distance: 156.3
click at [611, 448] on div at bounding box center [547, 468] width 127 height 104
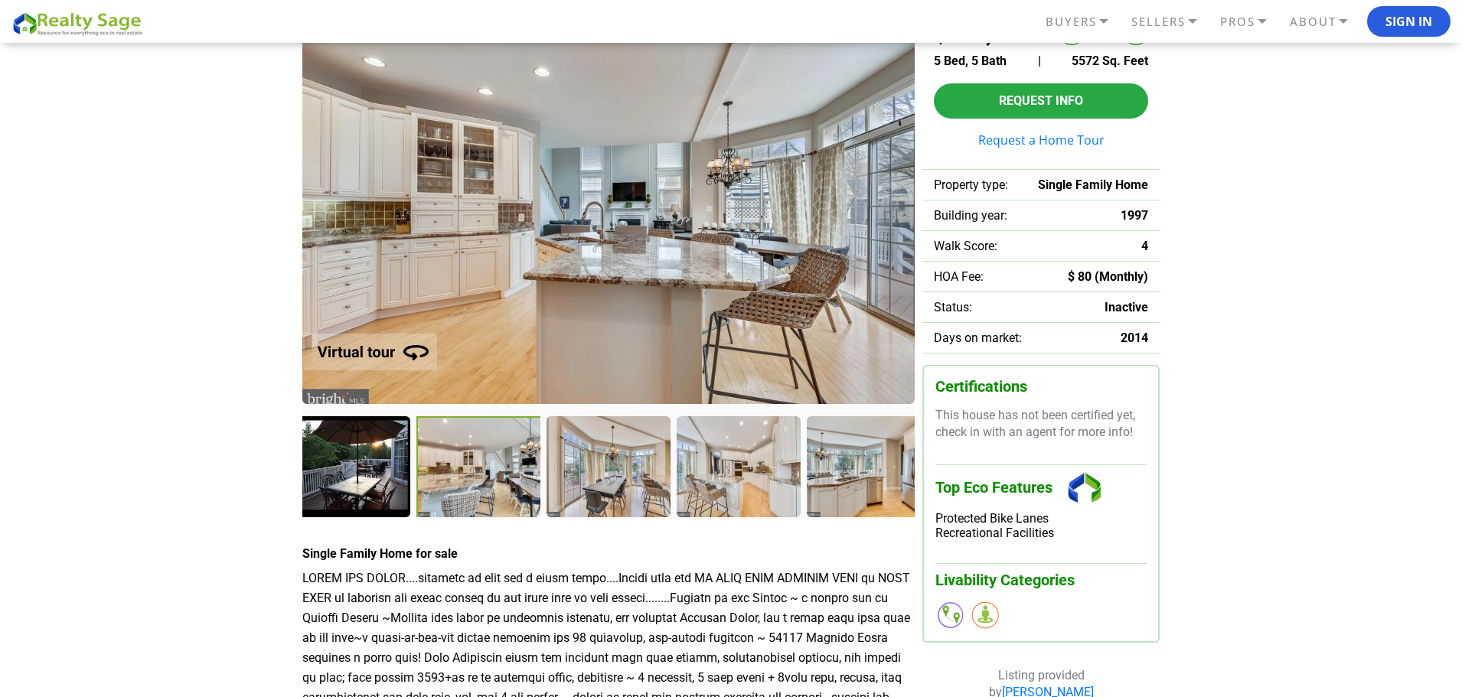
click at [452, 470] on div at bounding box center [479, 468] width 127 height 104
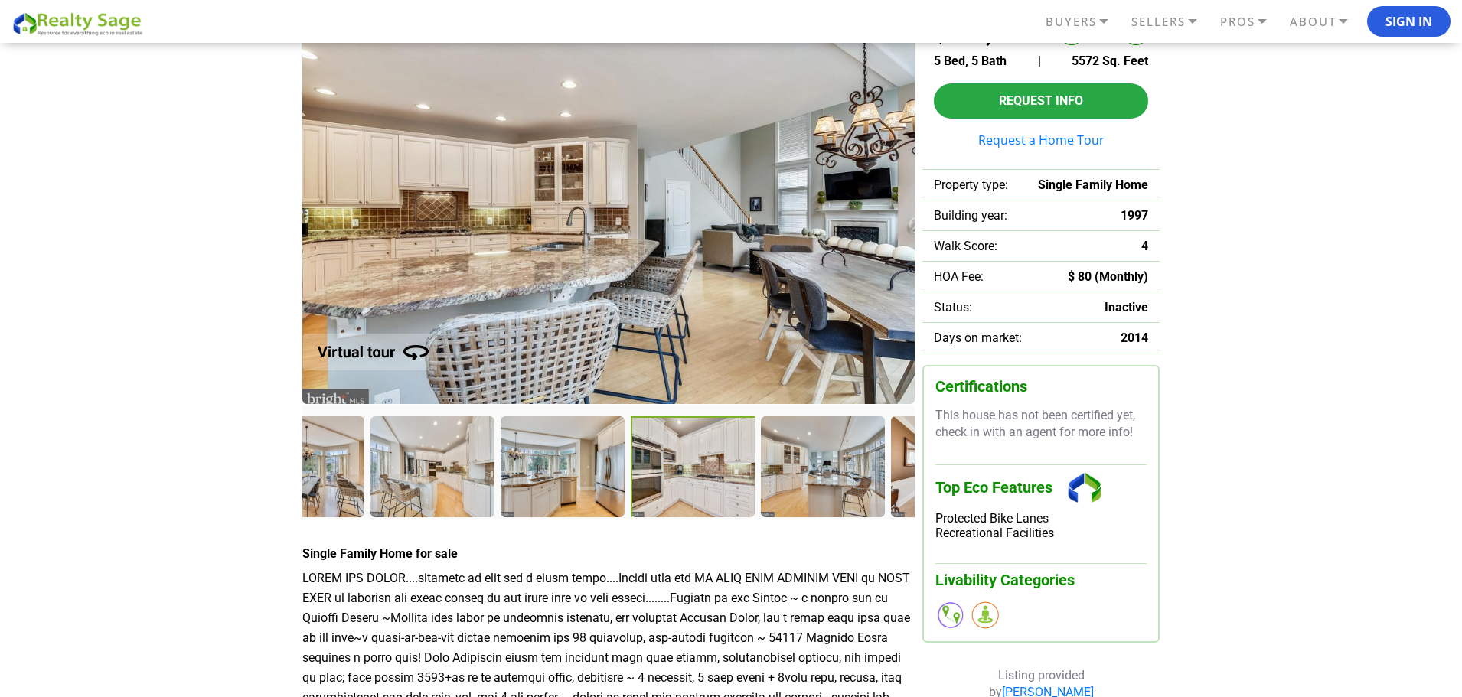
drag, startPoint x: 804, startPoint y: 476, endPoint x: 651, endPoint y: 488, distance: 154.3
click at [651, 488] on div at bounding box center [694, 468] width 127 height 104
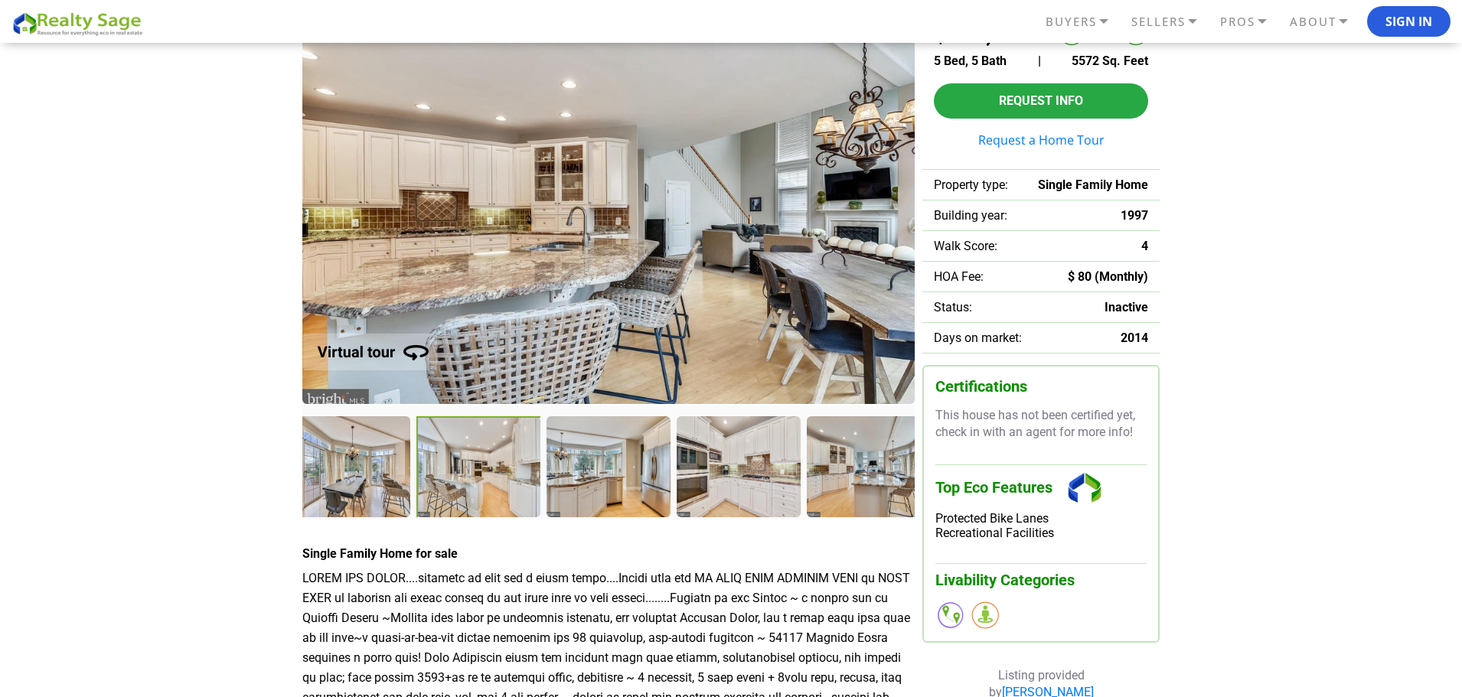
click at [485, 485] on div at bounding box center [479, 468] width 127 height 104
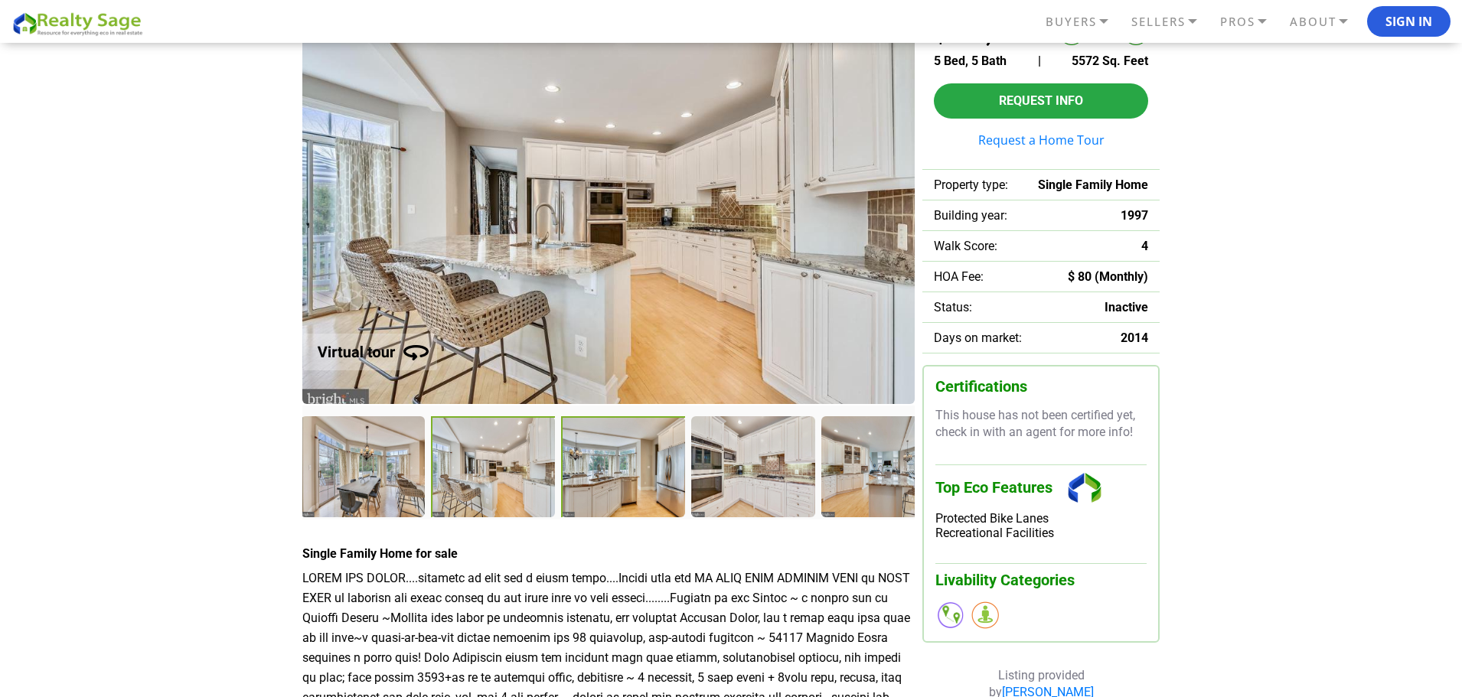
drag, startPoint x: 505, startPoint y: 476, endPoint x: 726, endPoint y: 479, distance: 221.2
click at [688, 479] on div at bounding box center [624, 468] width 127 height 104
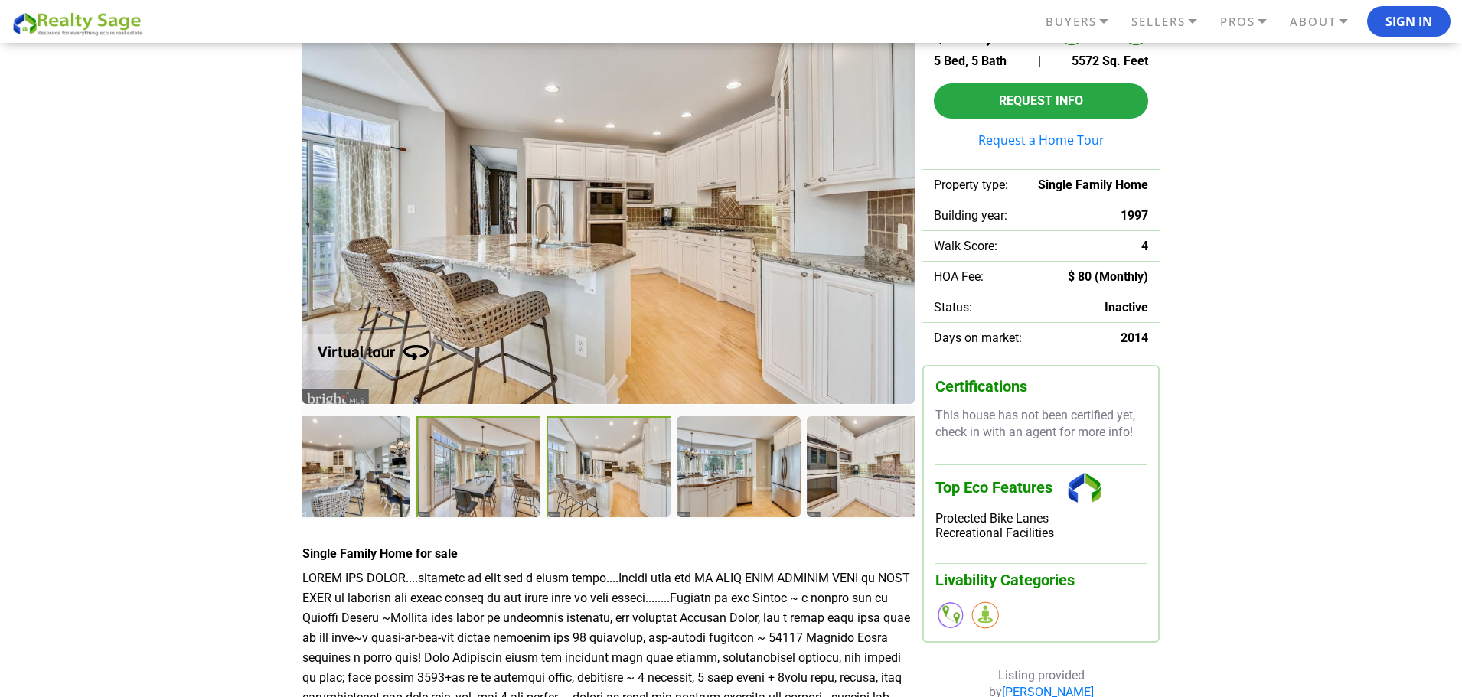
click at [513, 482] on div at bounding box center [479, 468] width 127 height 104
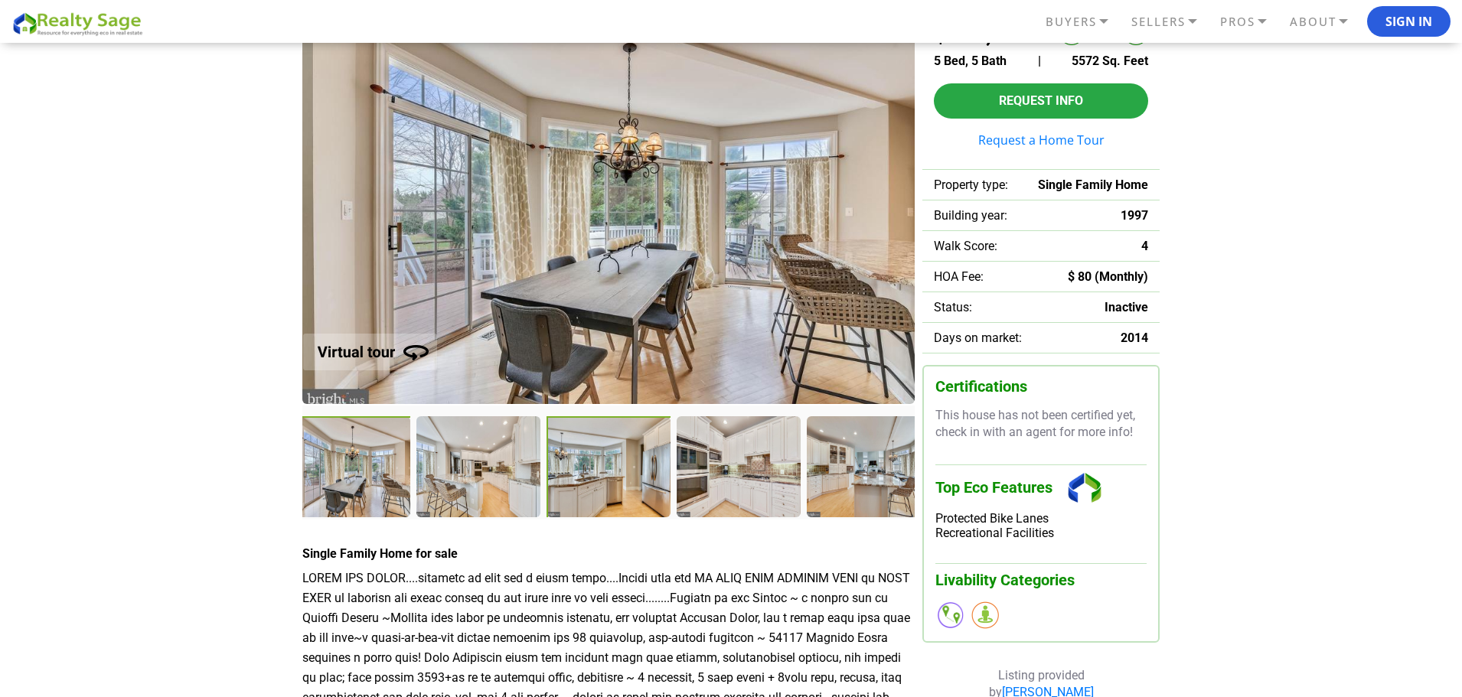
click at [586, 478] on div at bounding box center [610, 468] width 127 height 104
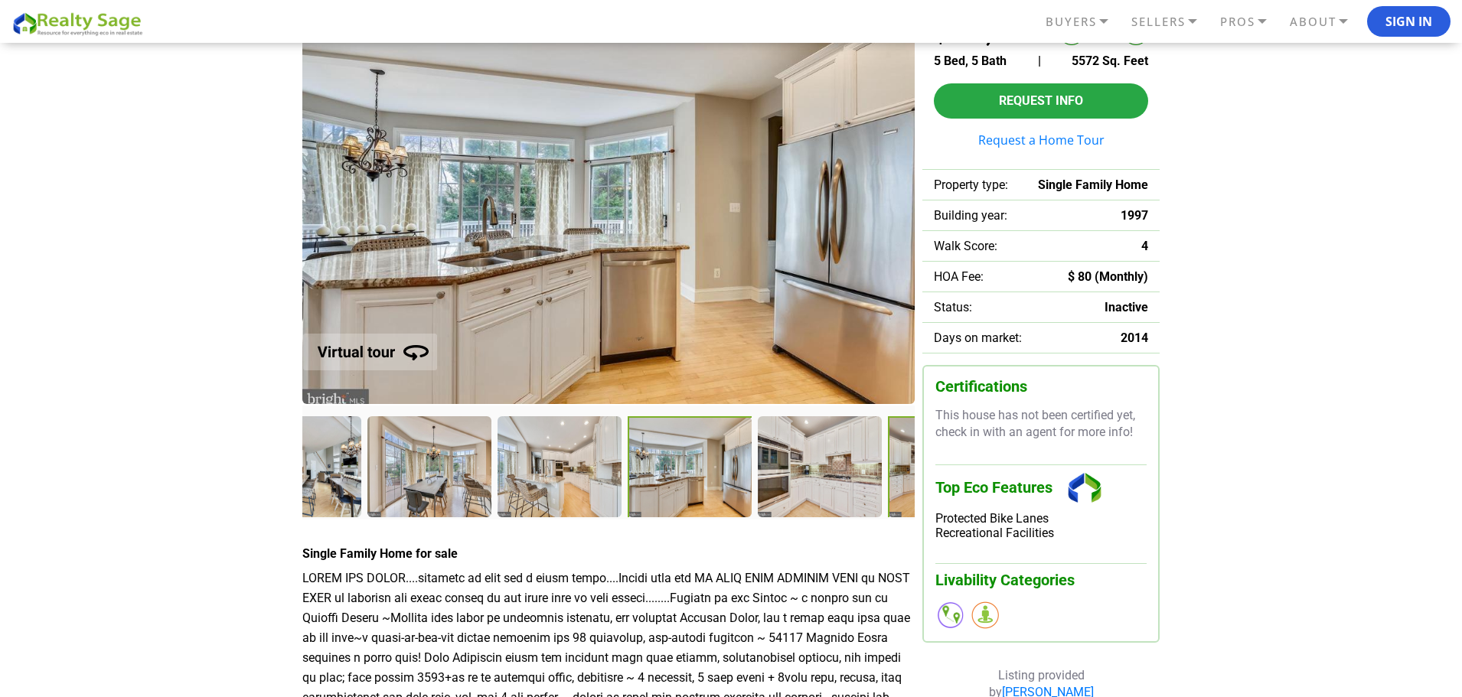
drag, startPoint x: 578, startPoint y: 481, endPoint x: 892, endPoint y: 467, distance: 314.1
click at [892, 467] on div at bounding box center [951, 467] width 126 height 103
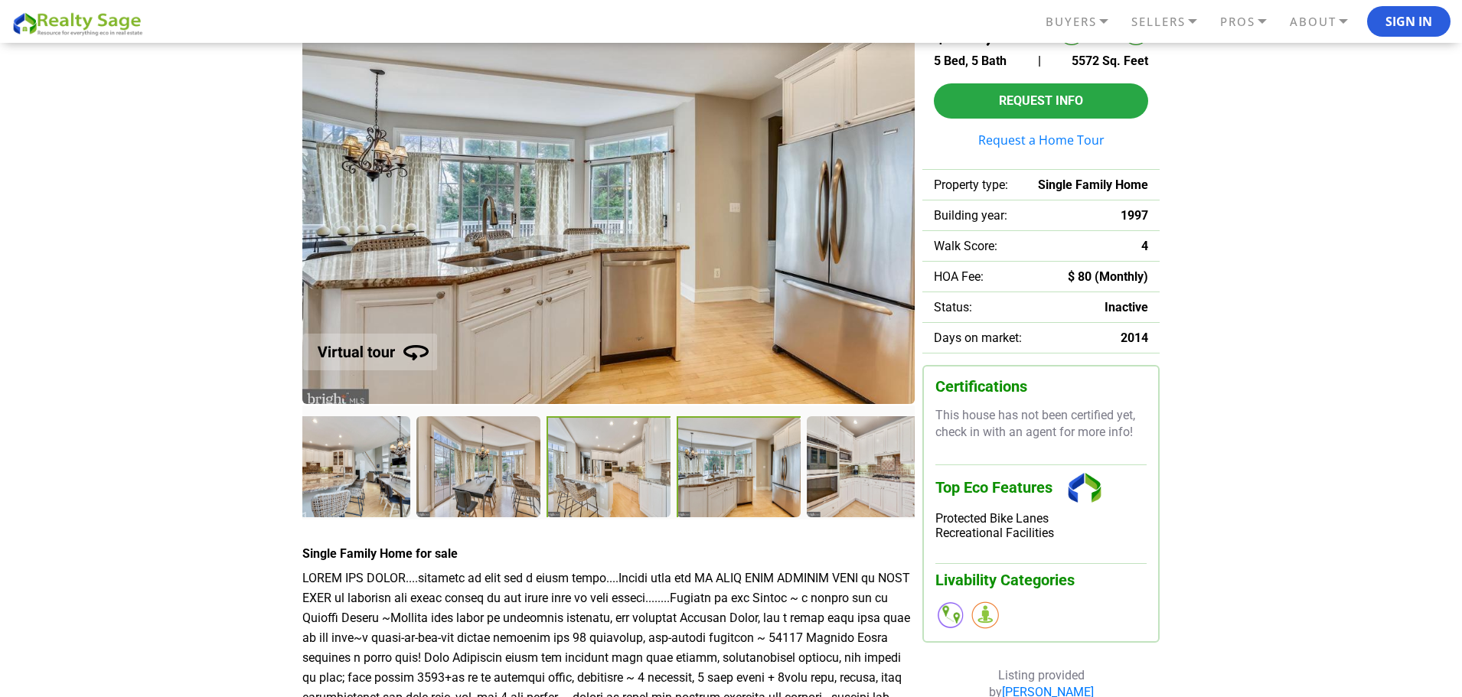
click at [604, 478] on div at bounding box center [610, 468] width 127 height 104
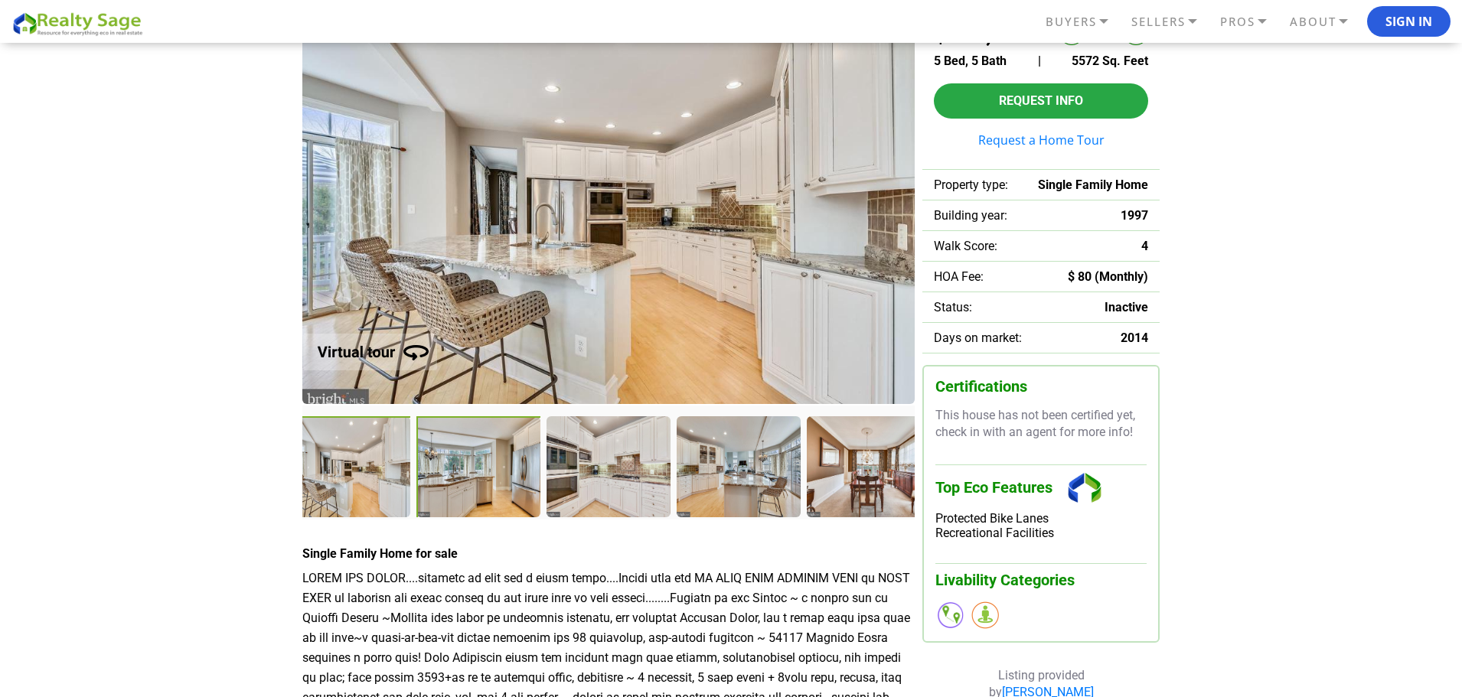
click at [487, 485] on div at bounding box center [479, 468] width 127 height 104
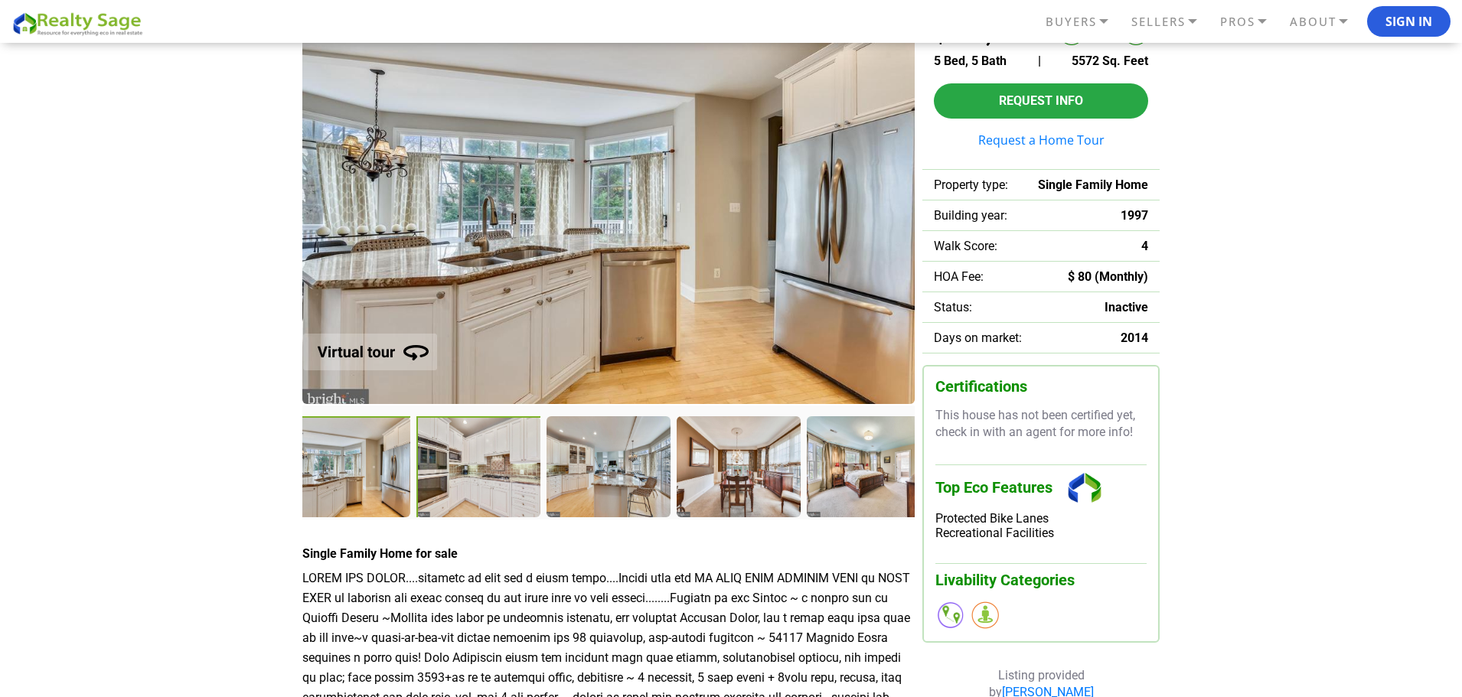
drag, startPoint x: 413, startPoint y: 490, endPoint x: 460, endPoint y: 490, distance: 46.7
click at [420, 489] on div at bounding box center [608, 466] width 644 height 101
click at [426, 491] on div at bounding box center [479, 468] width 127 height 104
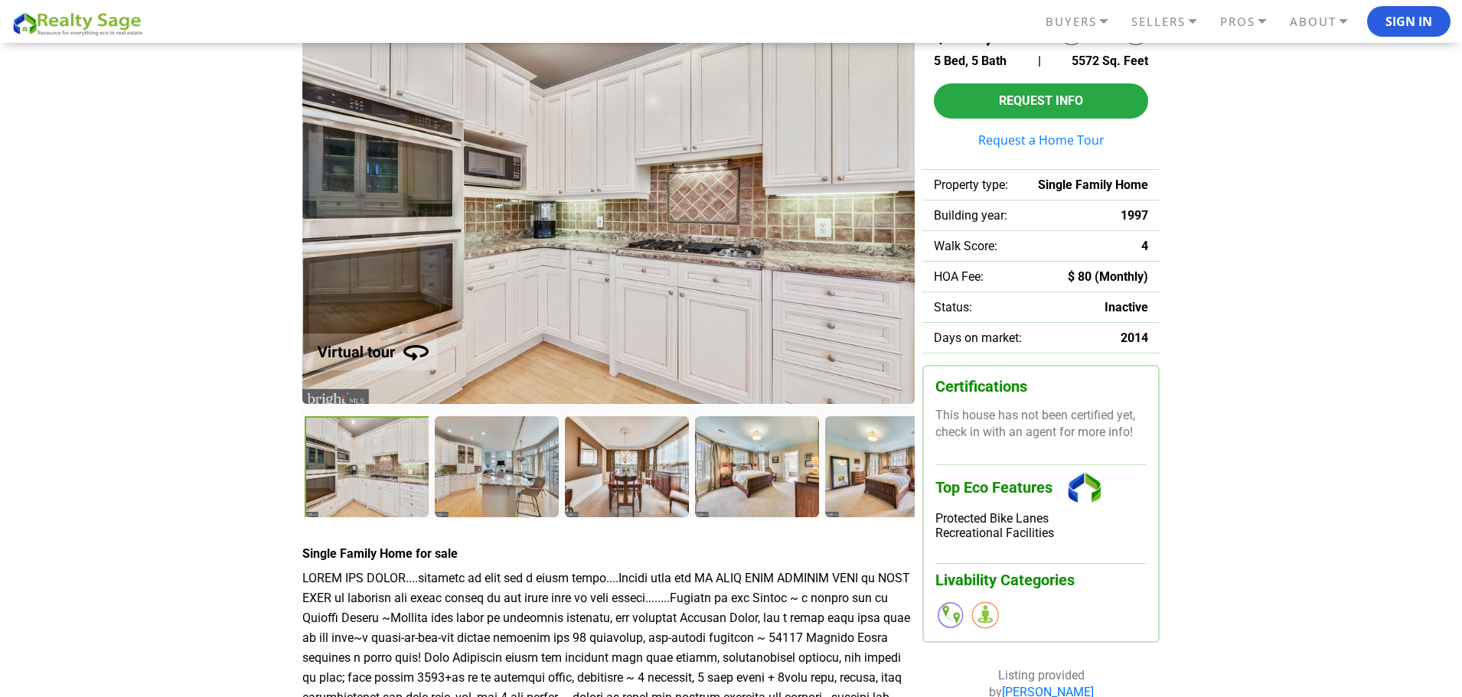
drag, startPoint x: 393, startPoint y: 486, endPoint x: 449, endPoint y: 481, distance: 56.1
click at [432, 481] on div at bounding box center [368, 468] width 127 height 104
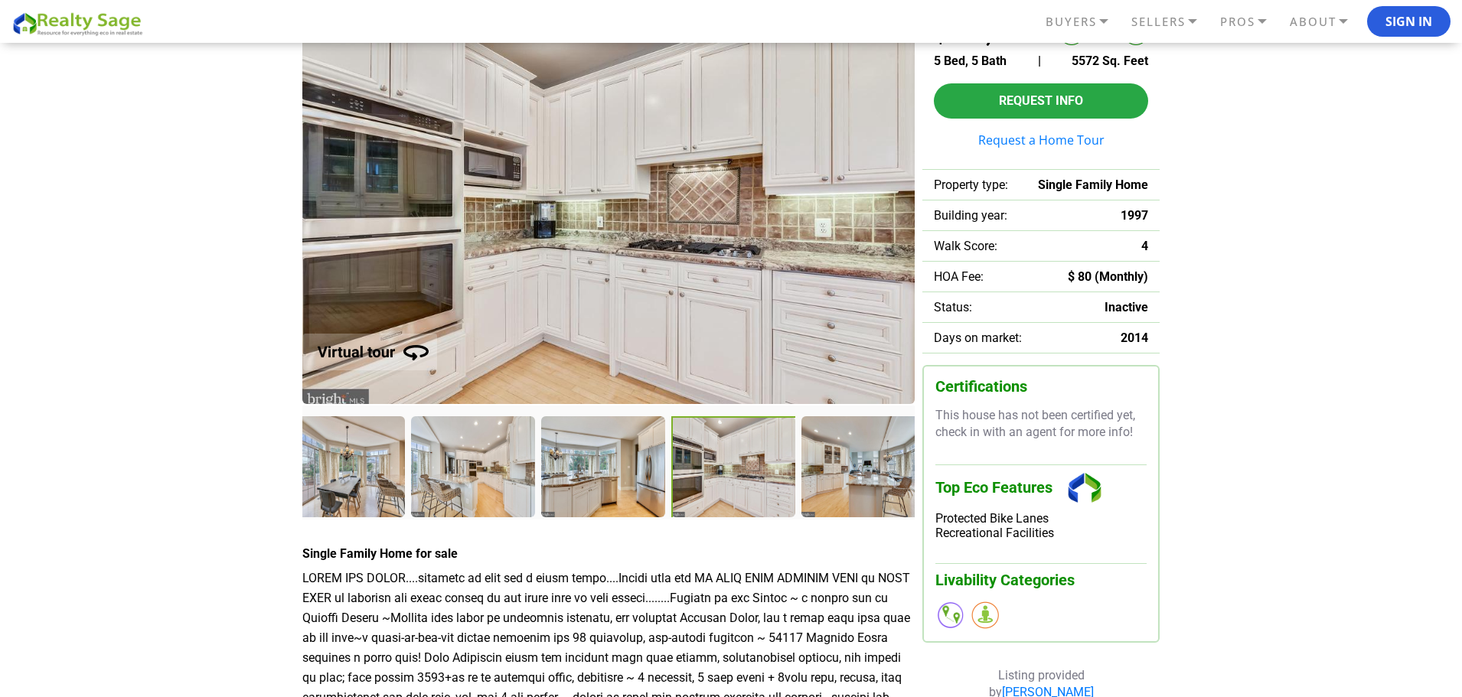
drag, startPoint x: 434, startPoint y: 483, endPoint x: 689, endPoint y: 463, distance: 255.7
click at [689, 463] on div at bounding box center [734, 468] width 127 height 104
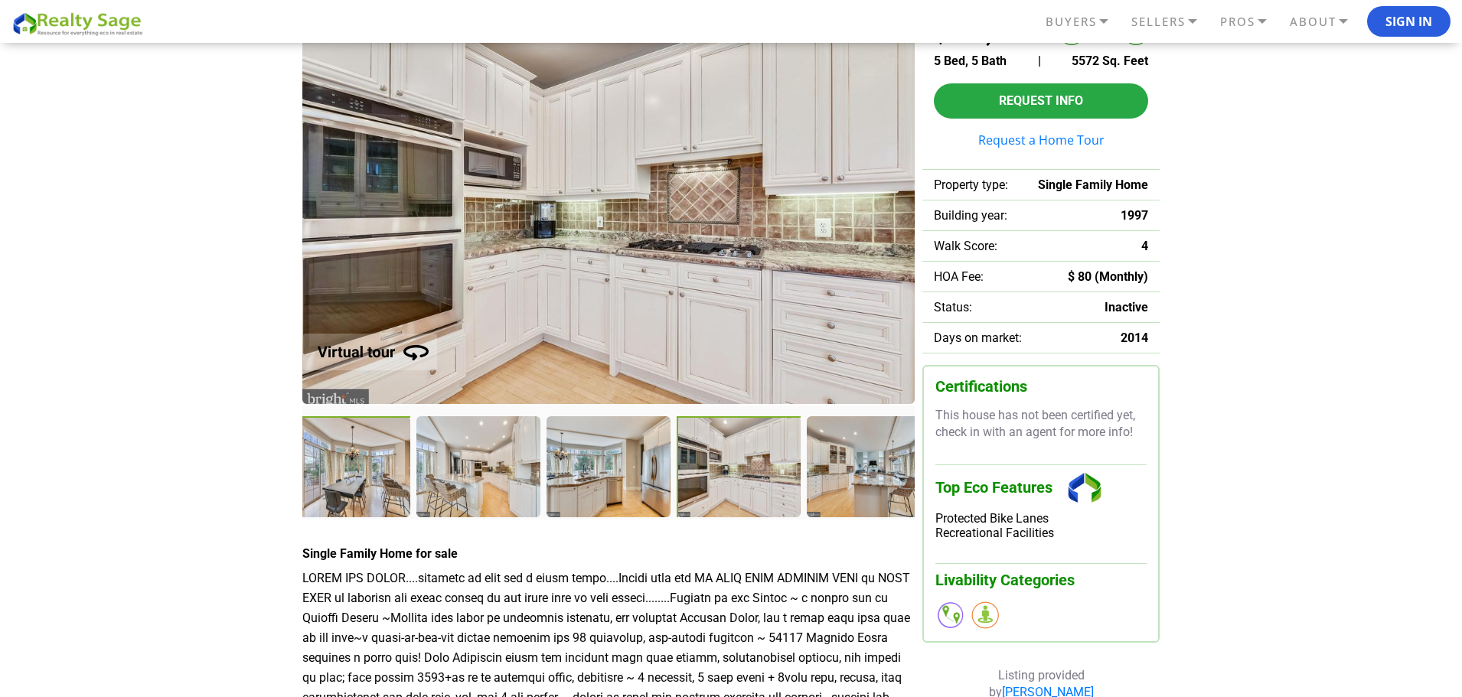
click at [374, 491] on div at bounding box center [349, 468] width 127 height 104
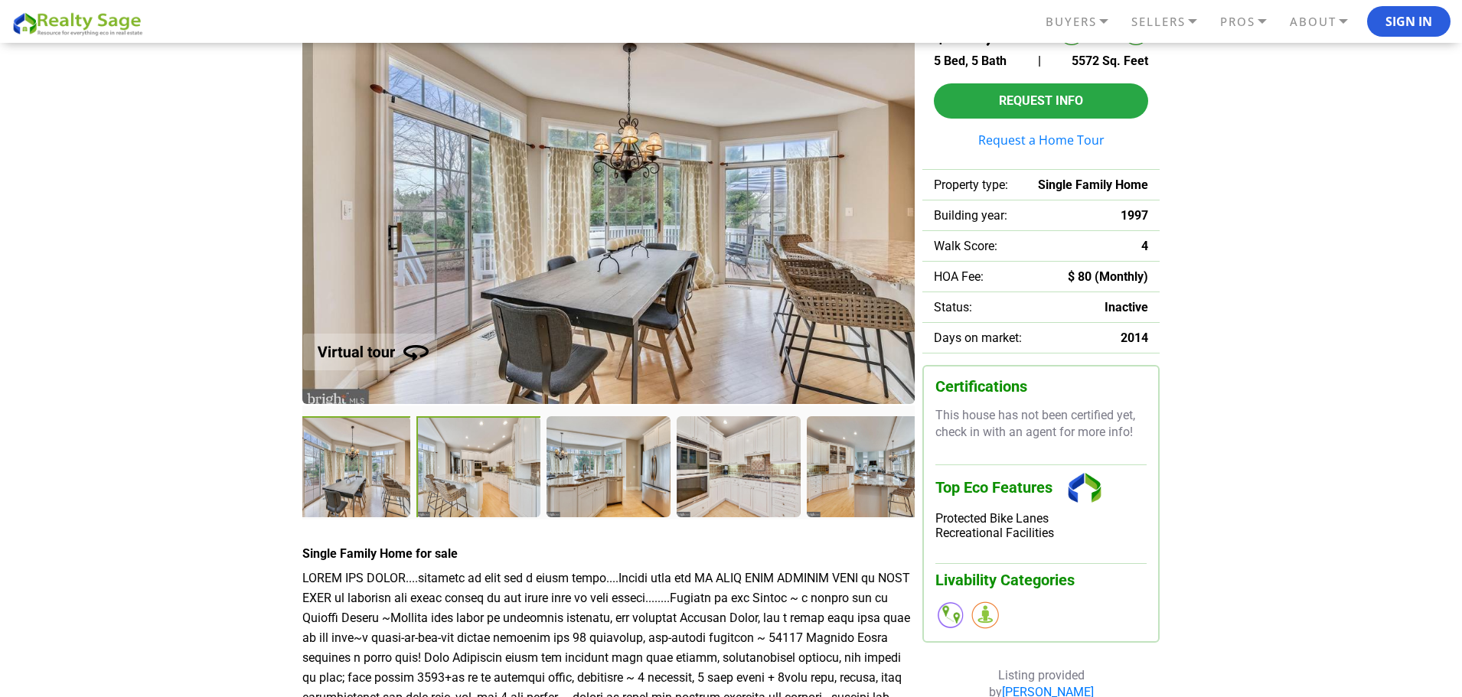
click at [479, 464] on div at bounding box center [479, 468] width 127 height 104
